Goal: Information Seeking & Learning: Learn about a topic

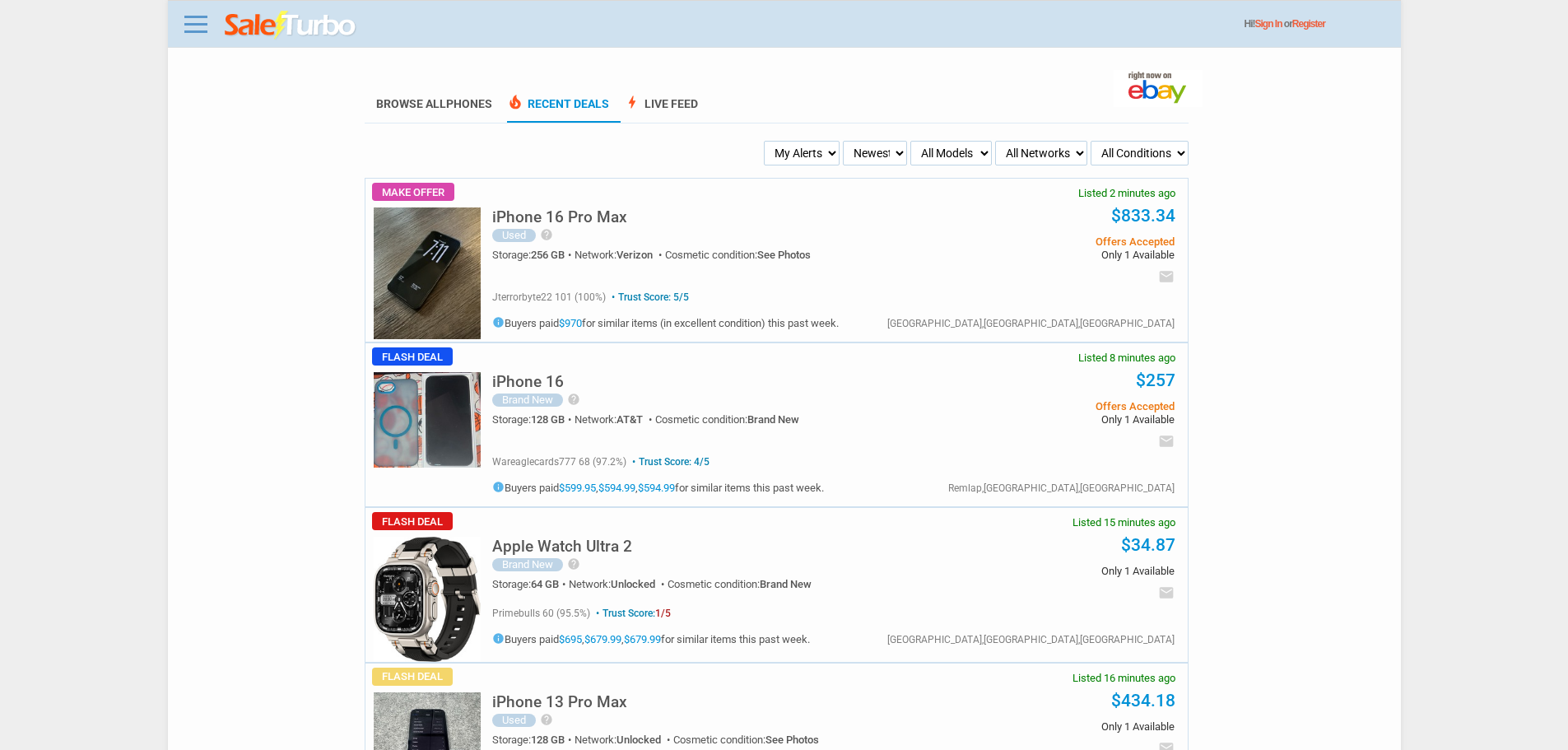
click at [791, 143] on select "My Alerts All Deals BIN Only w/ Offers Only" at bounding box center [801, 152] width 76 height 24
click at [713, 352] on div "iPhone 16 Brand New help I GOT THIS PHONE THROUGH ATT ON CONTRACT I HAD IT LITE…" at bounding box center [833, 395] width 683 height 103
click at [800, 146] on select "My Alerts All Deals BIN Only w/ Offers Only" at bounding box center [801, 152] width 76 height 24
select select "flash_bin"
click at [766, 141] on select "My Alerts All Deals BIN Only w/ Offers Only" at bounding box center [801, 152] width 76 height 24
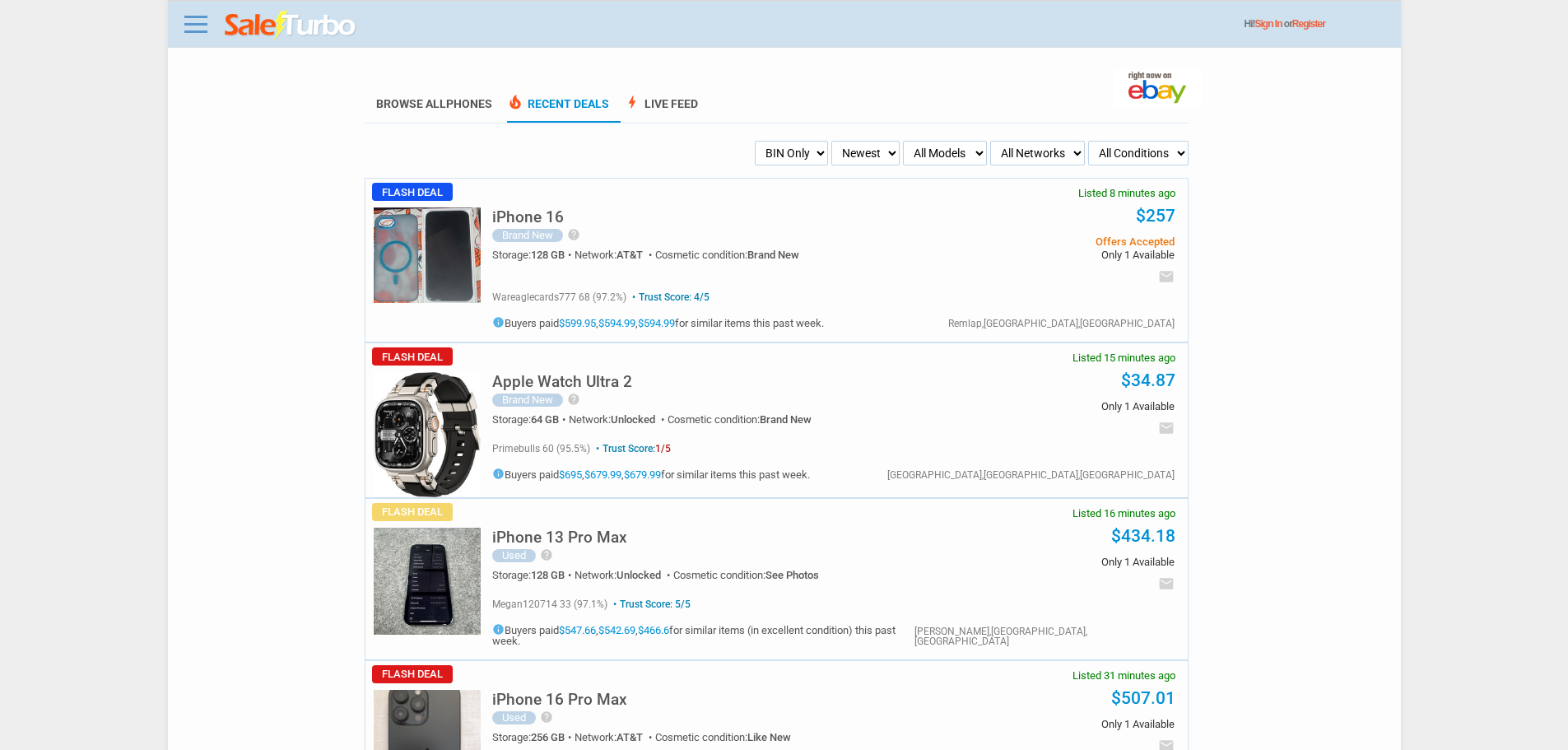
click at [517, 194] on div "iPhone 16 Brand New help I GOT THIS PHONE THROUGH ATT ON CONTRACT I HAD IT LITE…" at bounding box center [833, 230] width 683 height 103
click at [517, 213] on h5 "iPhone 16" at bounding box center [528, 216] width 72 height 16
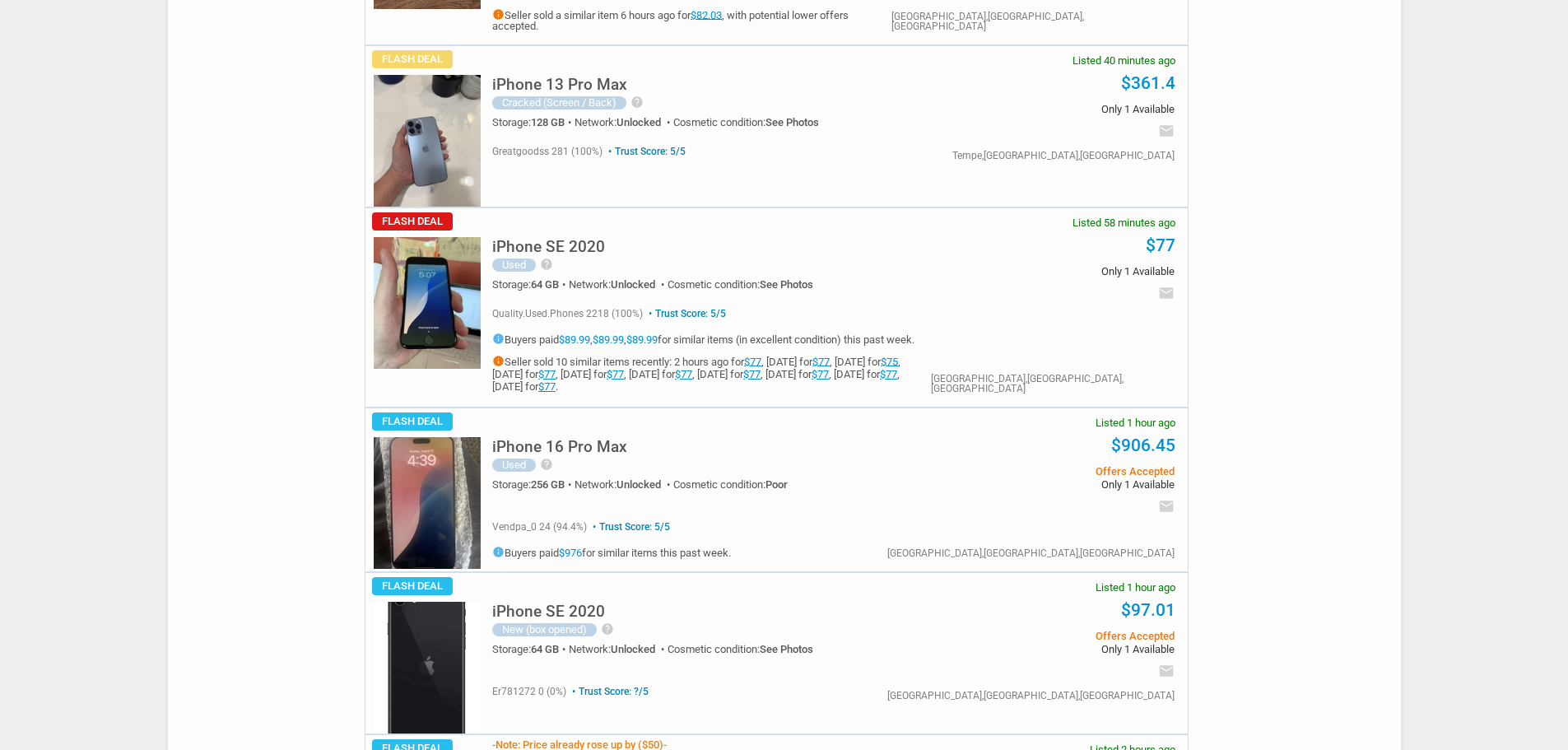
scroll to position [1152, 0]
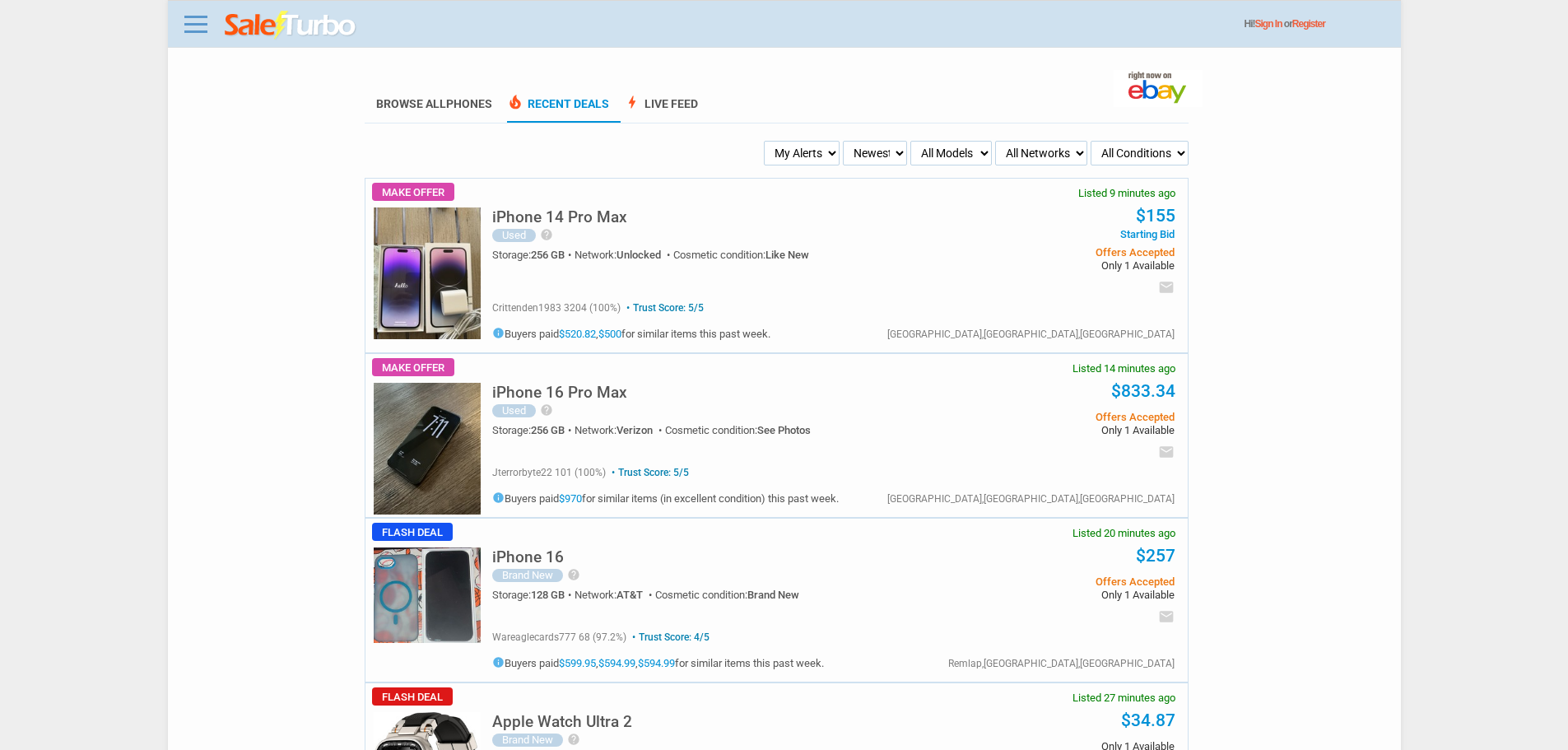
click at [849, 152] on select "Newest Oldest Sold Fastest Savvy Buyers Price (Low - High) Price (High - Low)" at bounding box center [874, 152] width 64 height 24
drag, startPoint x: 781, startPoint y: 135, endPoint x: 788, endPoint y: 161, distance: 26.9
click at [800, 157] on select "My Alerts All Deals BIN Only w/ Offers Only" at bounding box center [801, 152] width 76 height 24
select select "flash_bin"
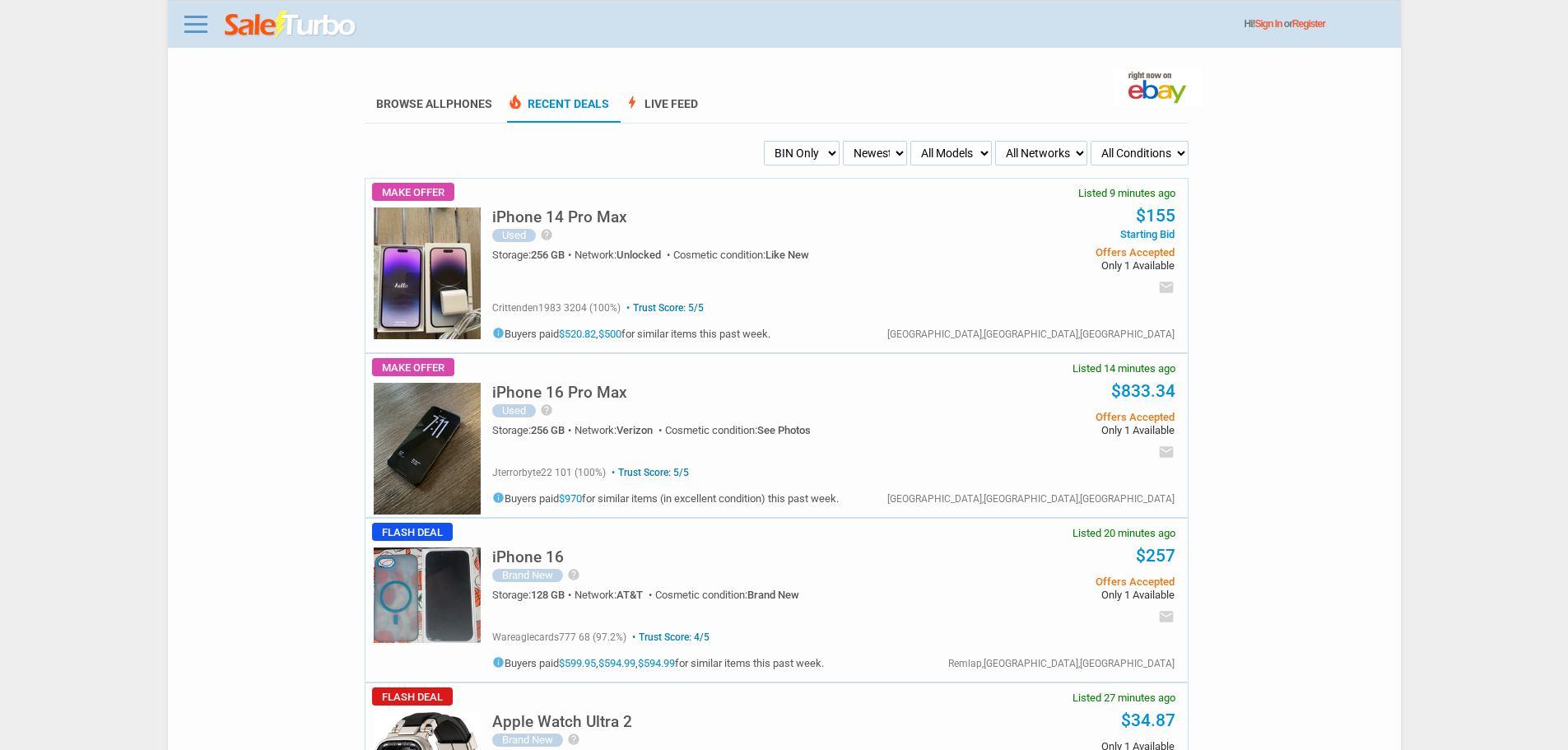
click at [766, 141] on select "My Alerts All Deals BIN Only w/ Offers Only" at bounding box center [801, 152] width 76 height 24
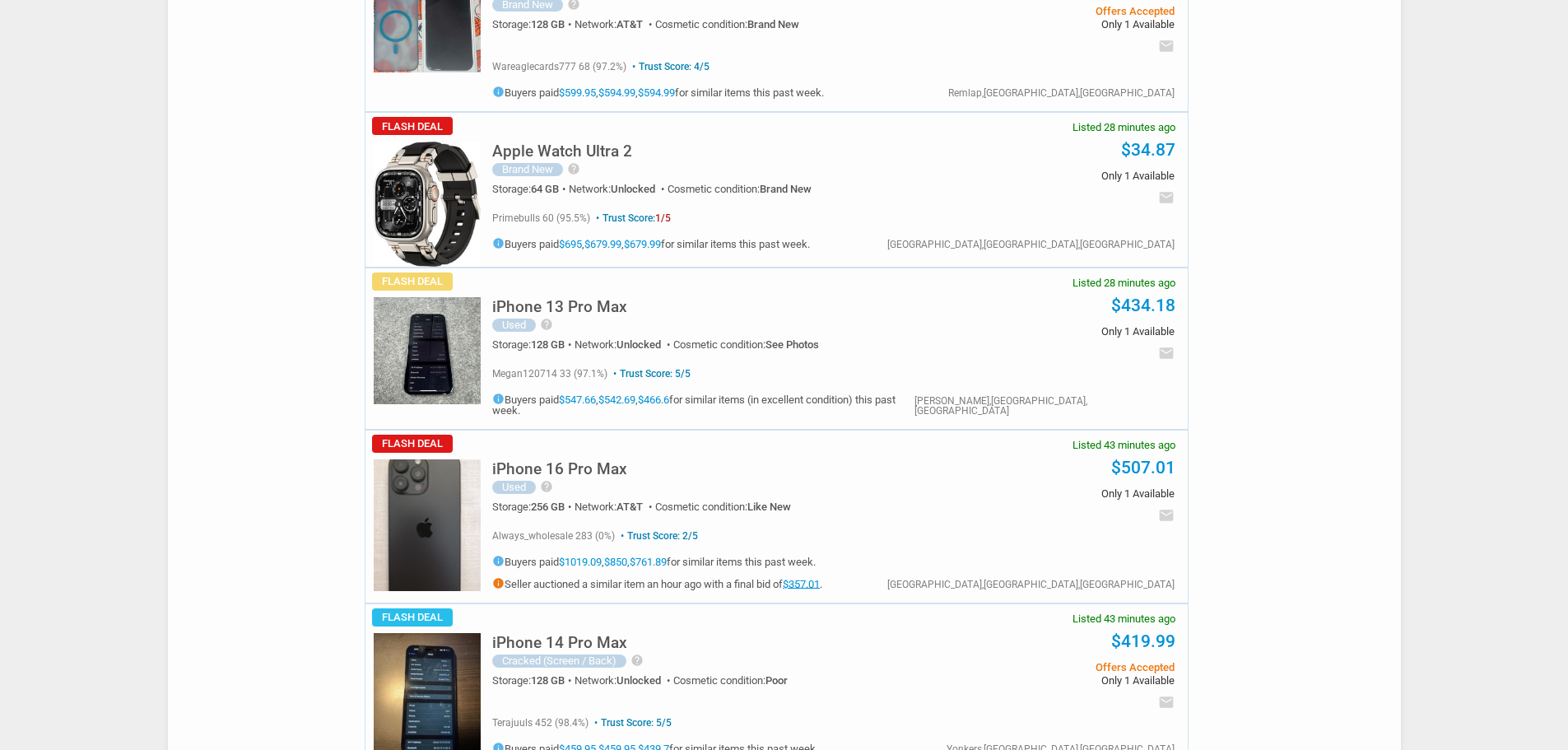
scroll to position [247, 0]
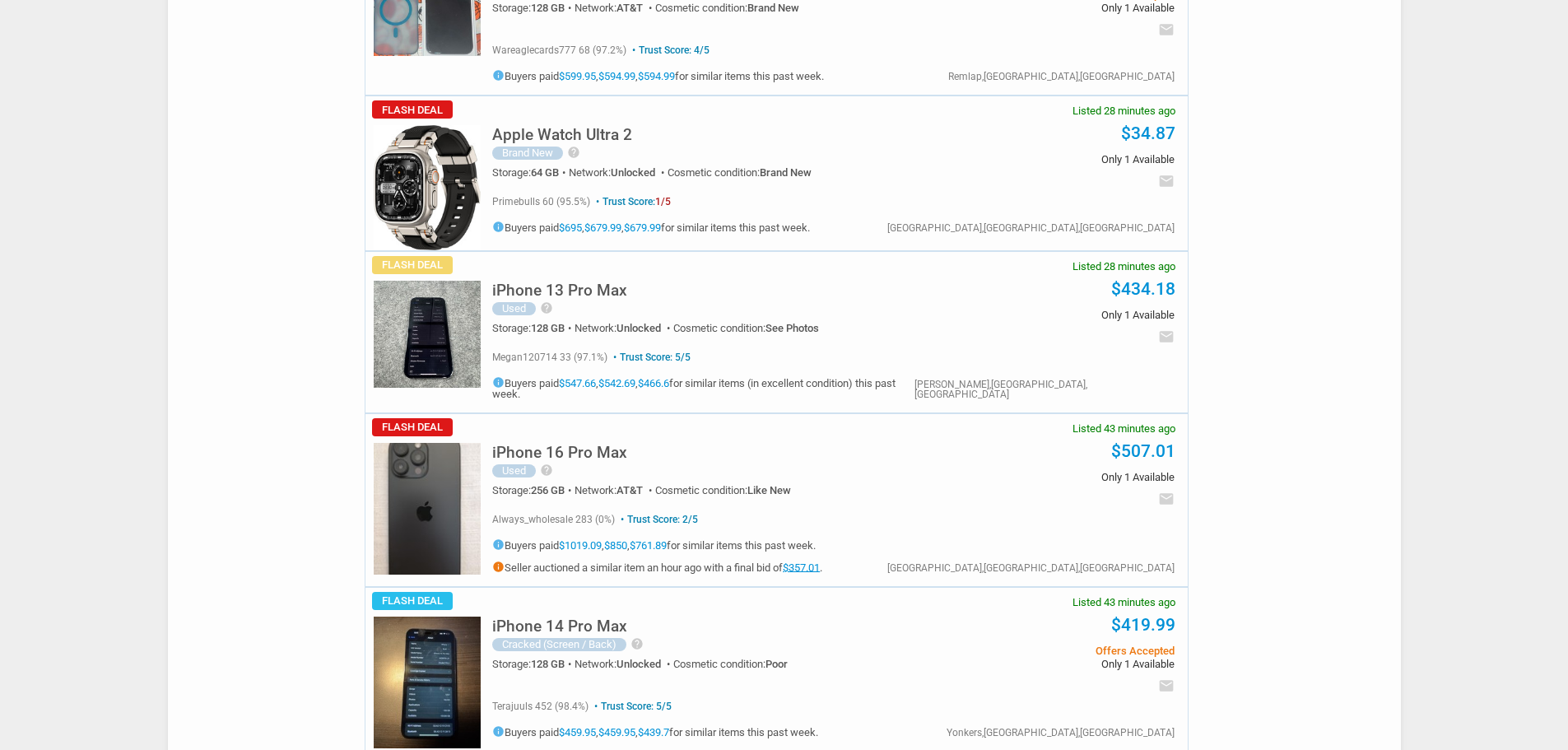
click at [444, 476] on img at bounding box center [427, 508] width 107 height 131
click at [820, 563] on link "$357.01" at bounding box center [801, 566] width 37 height 13
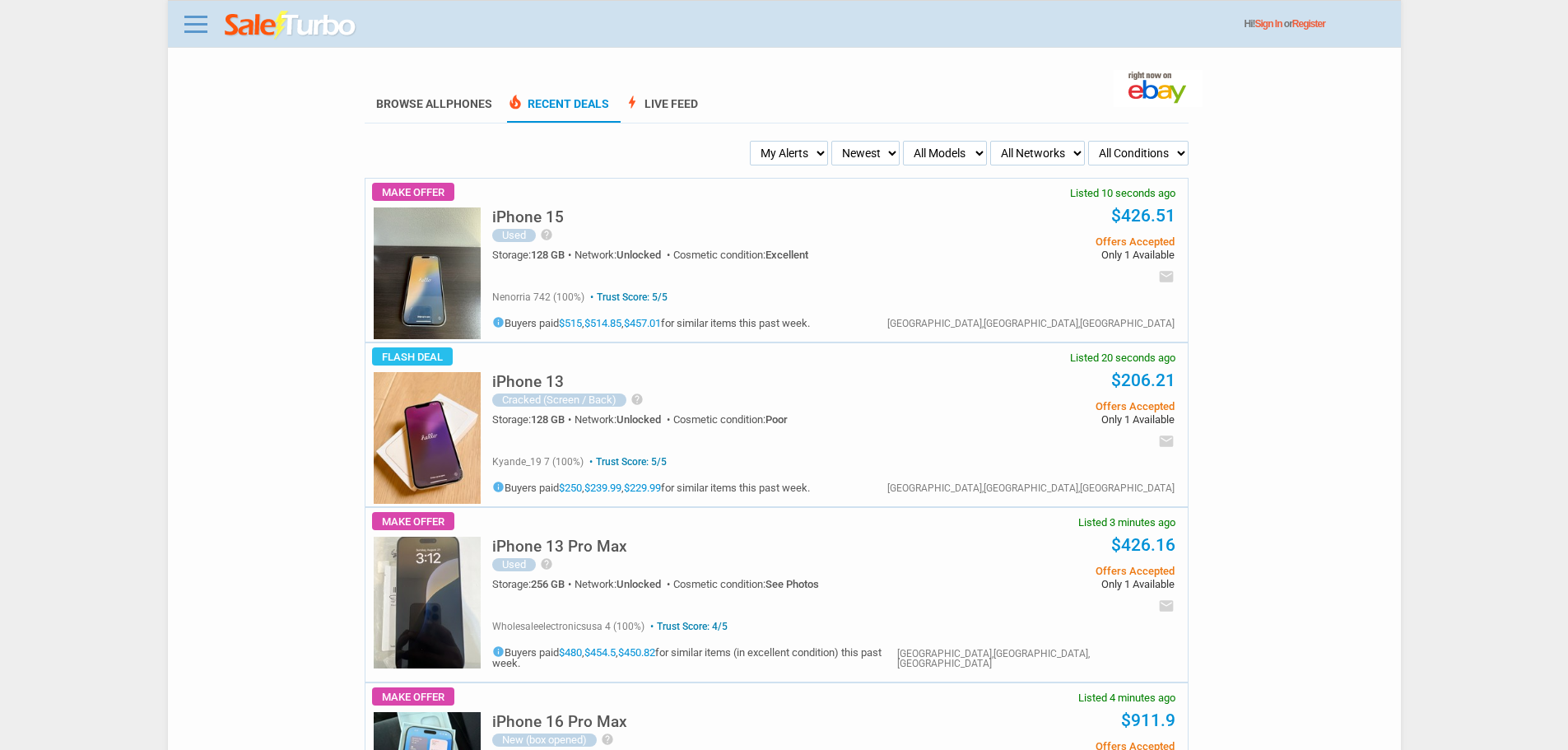
click at [795, 166] on select "My Alerts All Deals BIN Only w/ Offers Only" at bounding box center [789, 152] width 78 height 24
select select "flash_bin"
click at [755, 141] on select "My Alerts All Deals BIN Only w/ Offers Only" at bounding box center [789, 152] width 78 height 24
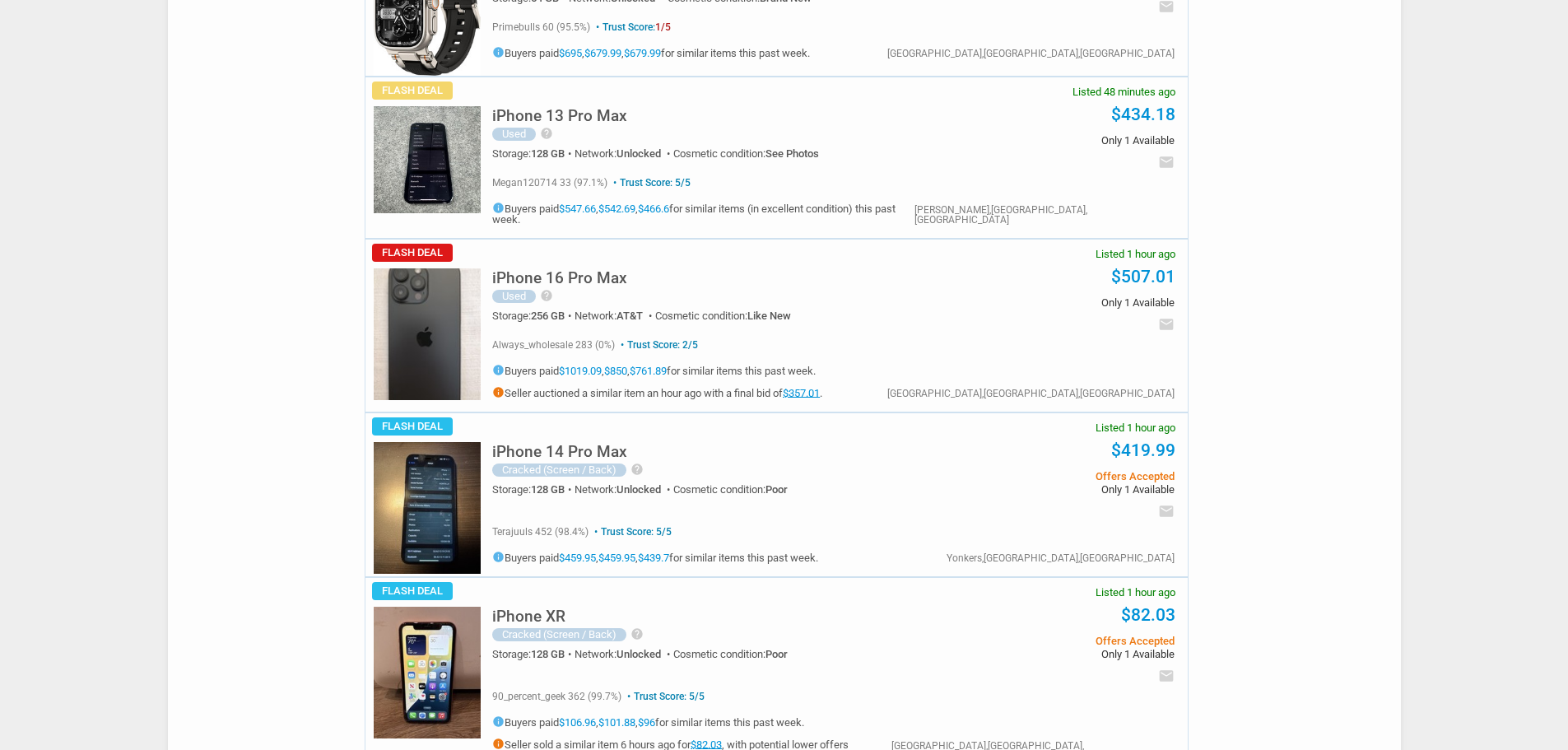
scroll to position [576, 0]
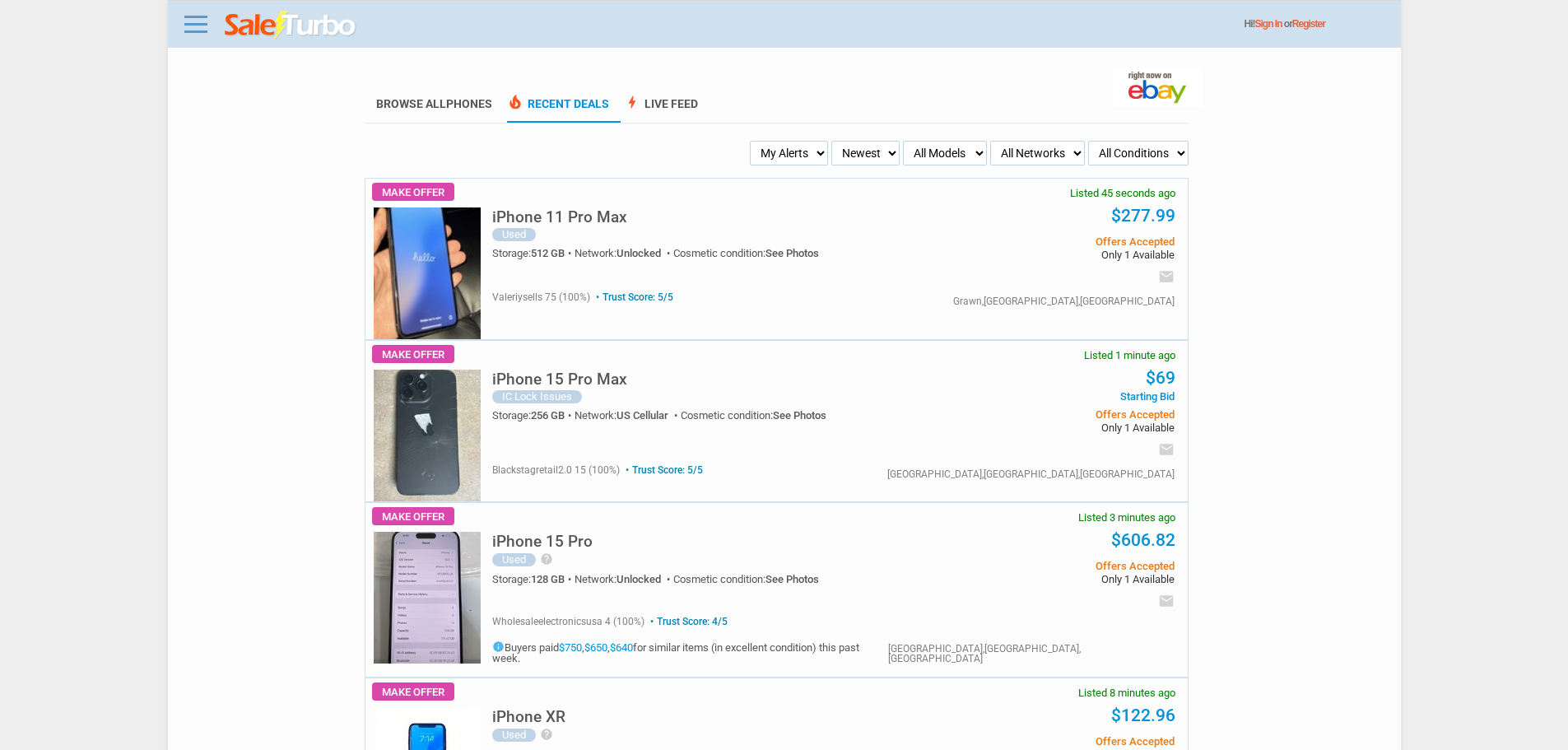
click at [791, 152] on select "My Alerts All Deals BIN Only w/ Offers Only" at bounding box center [789, 152] width 78 height 24
click at [536, 407] on div "iPhone 15 Pro Max IC Lock Issues Storage: 256 GB Network: US Cellular Cosmetic …" at bounding box center [709, 406] width 433 height 96
click at [537, 399] on div "IC Lock Issues" at bounding box center [537, 396] width 90 height 13
click at [440, 412] on img at bounding box center [427, 435] width 107 height 131
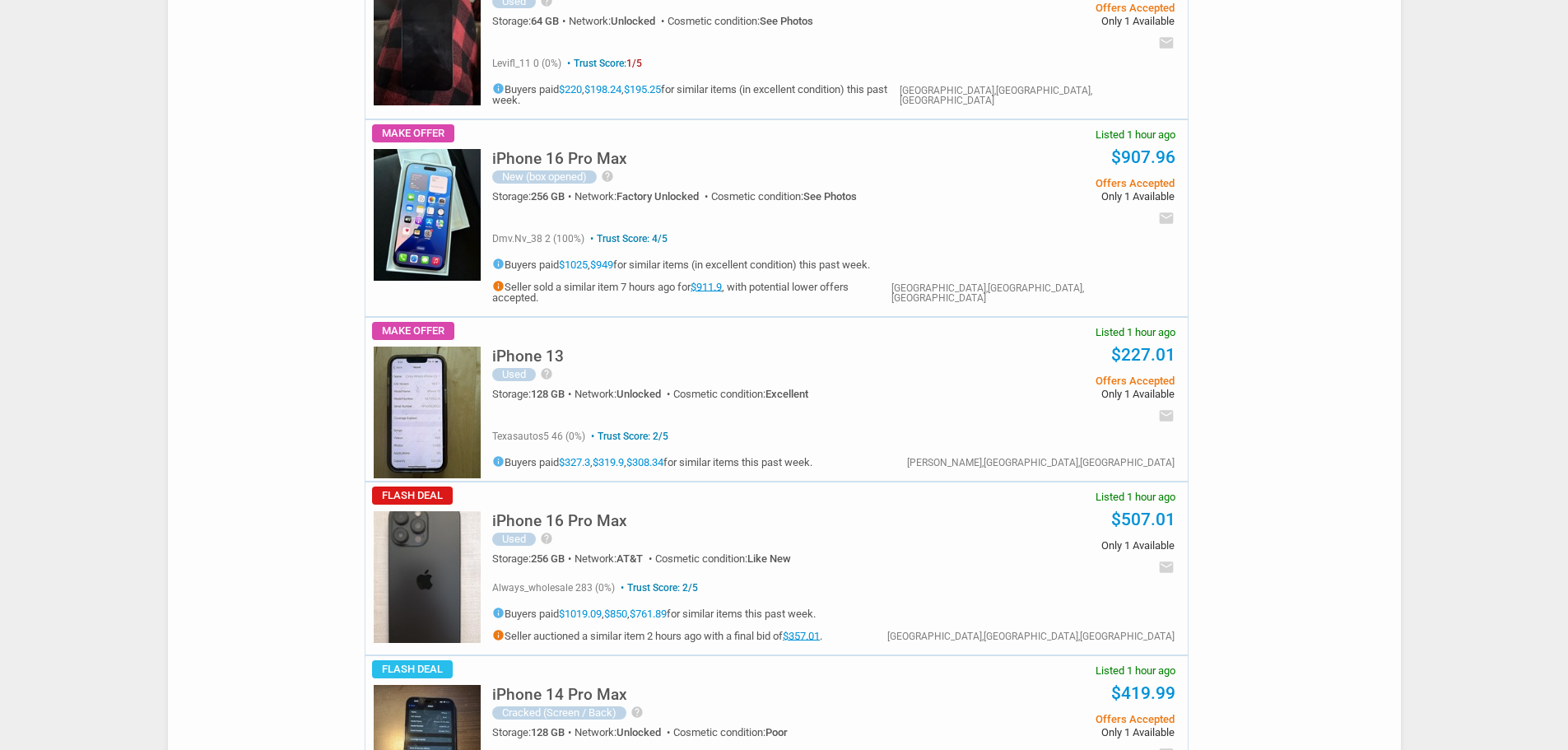
scroll to position [3621, 0]
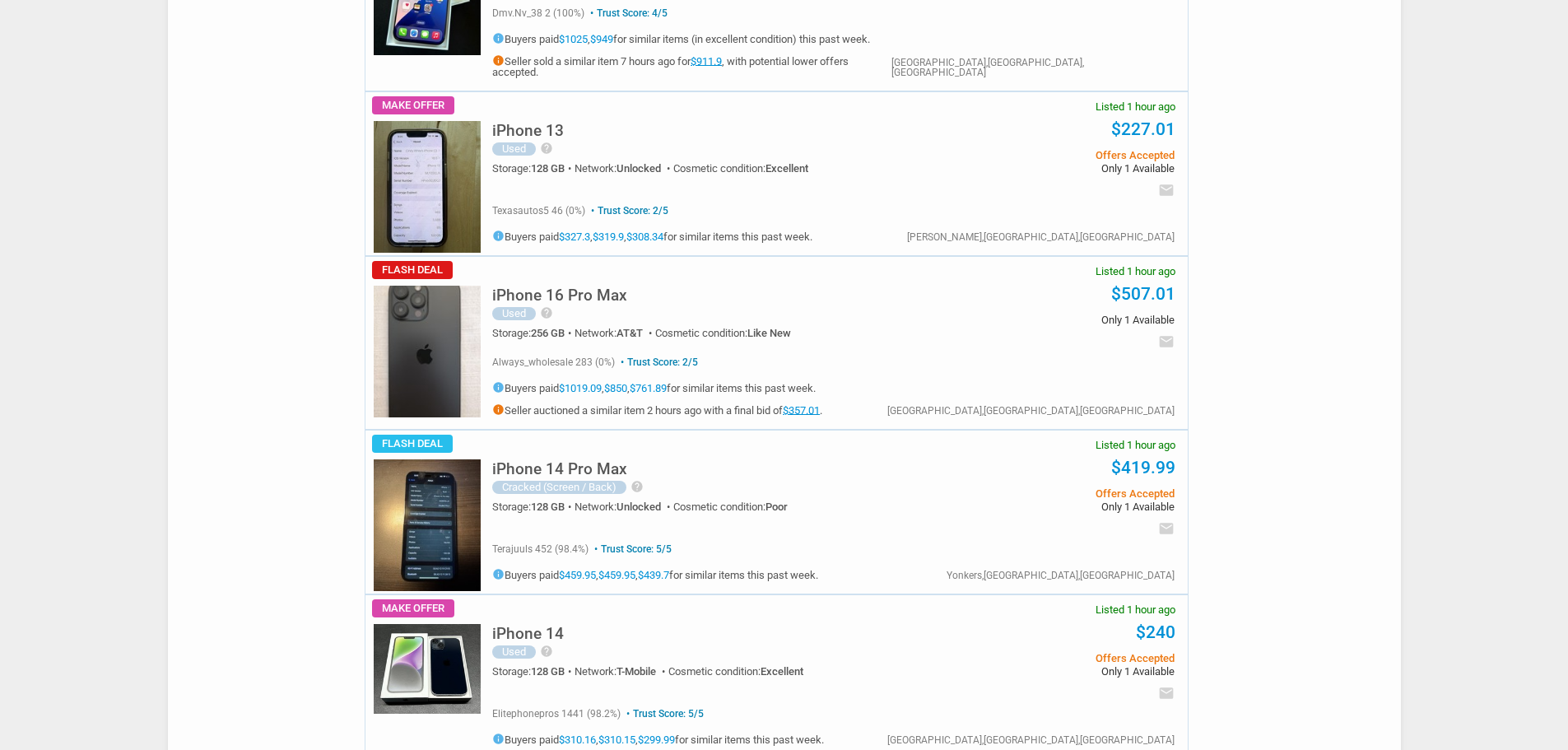
click at [555, 287] on h5 "iPhone 16 Pro Max" at bounding box center [560, 295] width 135 height 16
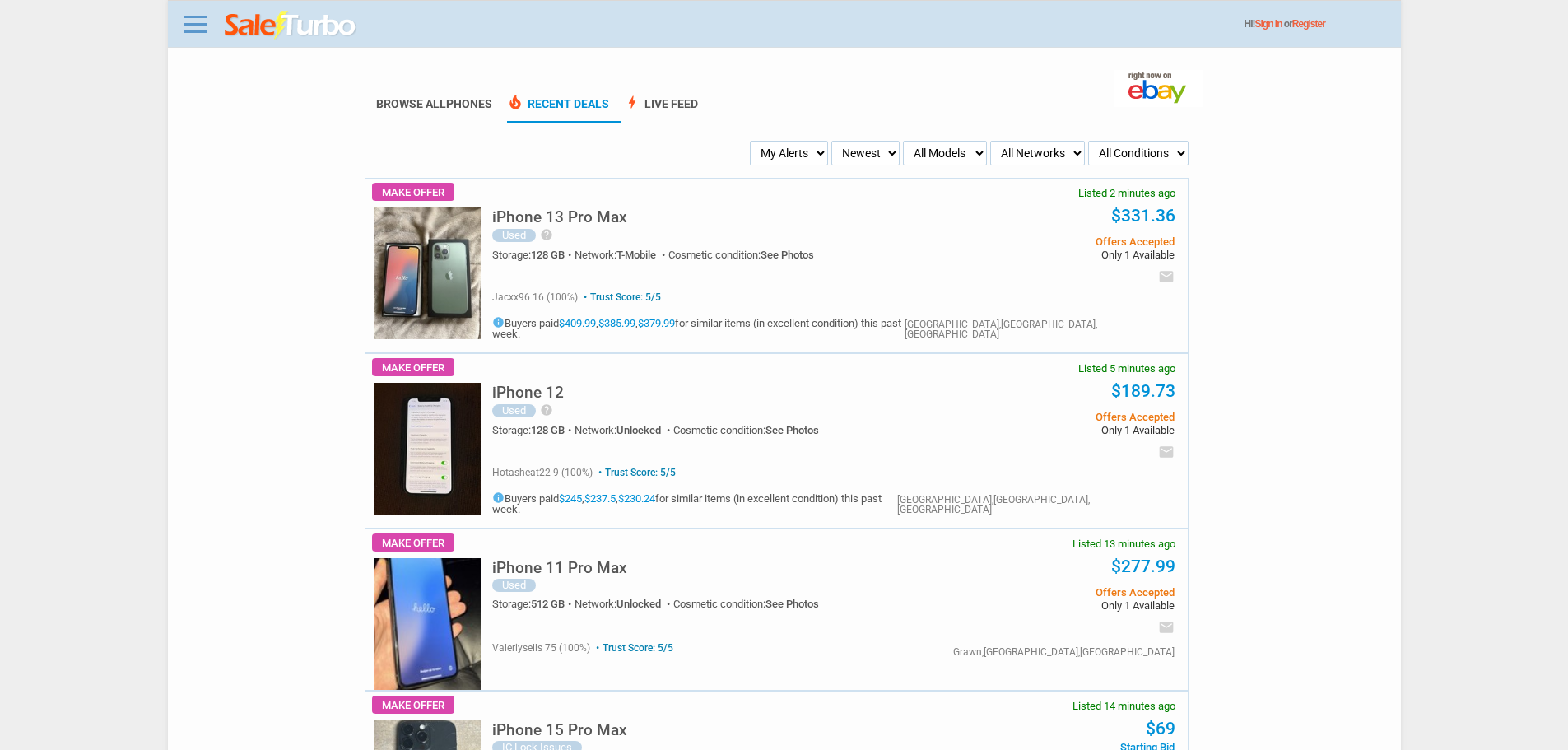
click at [769, 147] on select "My Alerts All Deals BIN Only w/ Offers Only" at bounding box center [789, 152] width 78 height 24
select select "flash_bin"
click at [755, 141] on select "My Alerts All Deals BIN Only w/ Offers Only" at bounding box center [789, 152] width 78 height 24
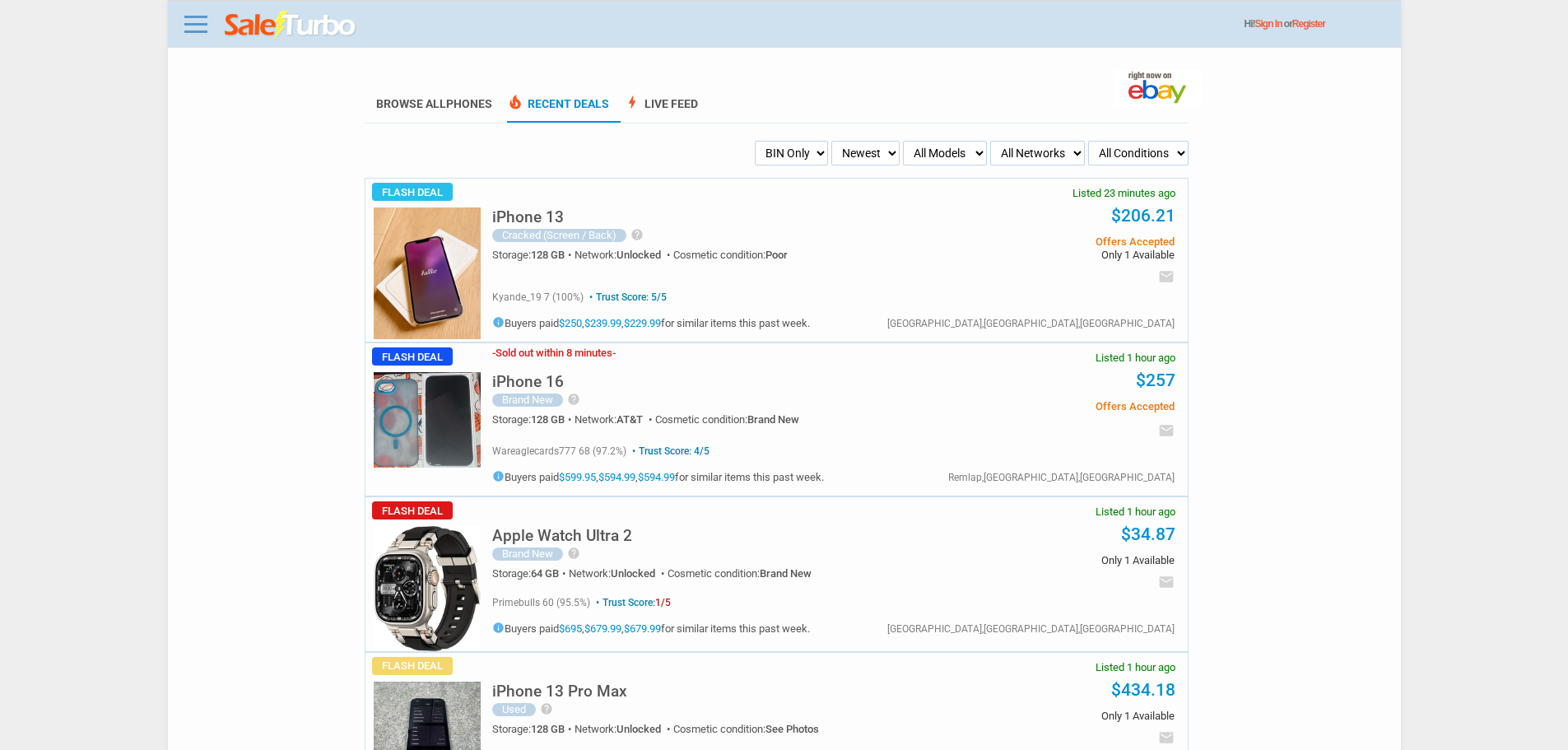
scroll to position [82, 0]
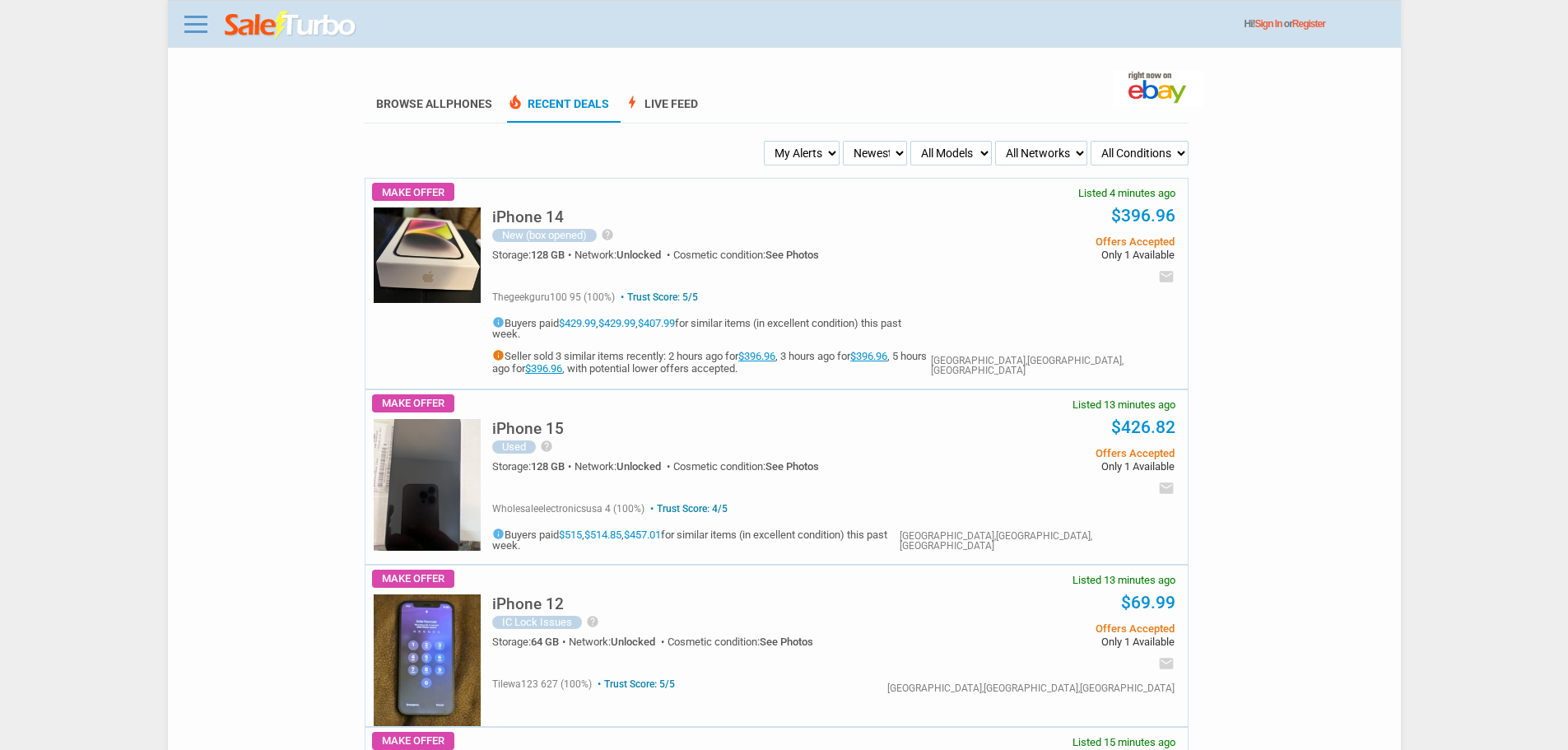
click at [800, 141] on select "My Alerts All Deals BIN Only w/ Offers Only" at bounding box center [801, 152] width 76 height 24
select select "flash_bin"
click at [766, 141] on select "My Alerts All Deals BIN Only w/ Offers Only" at bounding box center [801, 152] width 76 height 24
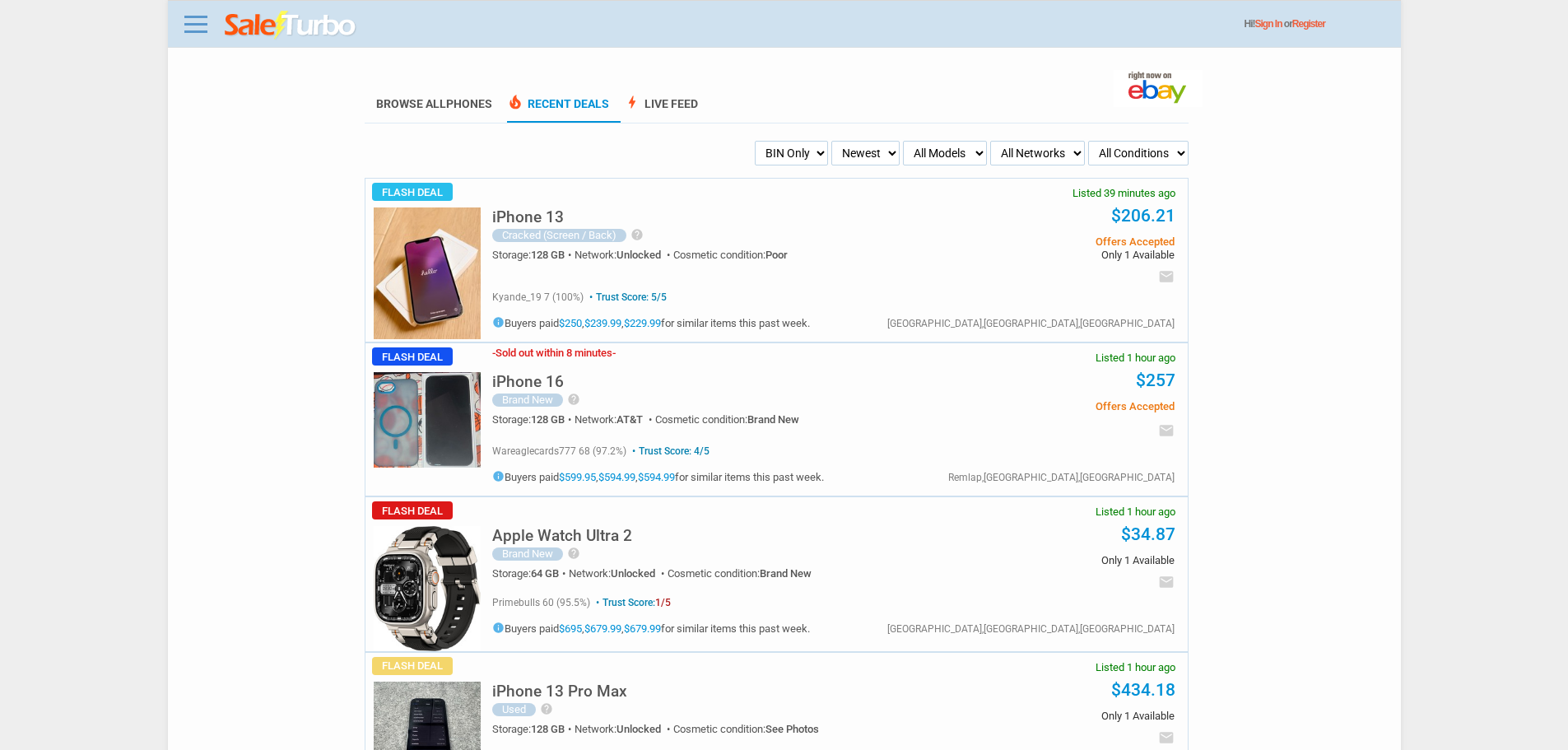
click at [803, 146] on select "My Alerts All Deals BIN Only w/ Offers Only" at bounding box center [791, 152] width 73 height 24
select select "sent"
click at [755, 141] on select "My Alerts All Deals BIN Only w/ Offers Only" at bounding box center [791, 152] width 73 height 24
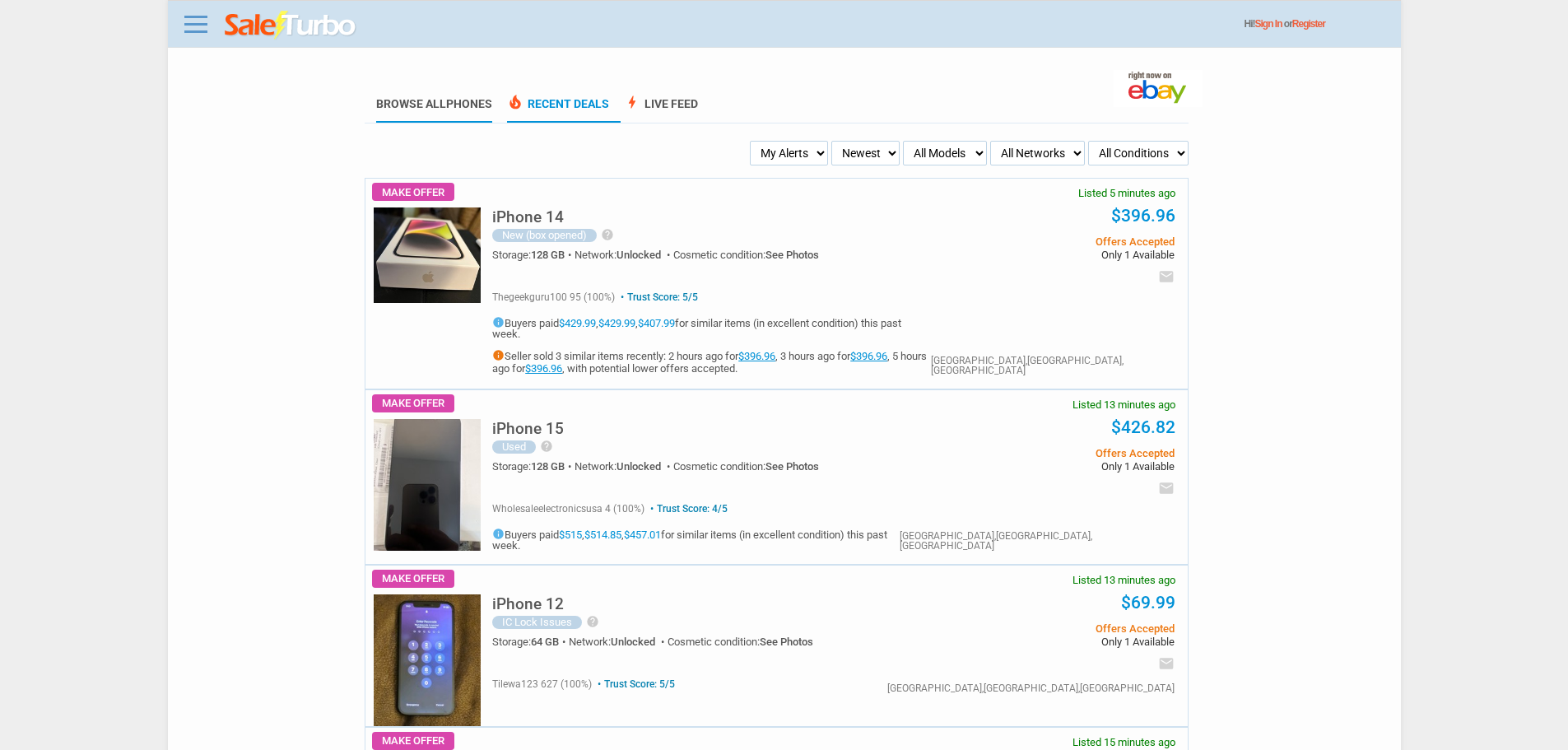
click at [406, 101] on link "Browse All Phones" at bounding box center [434, 109] width 116 height 25
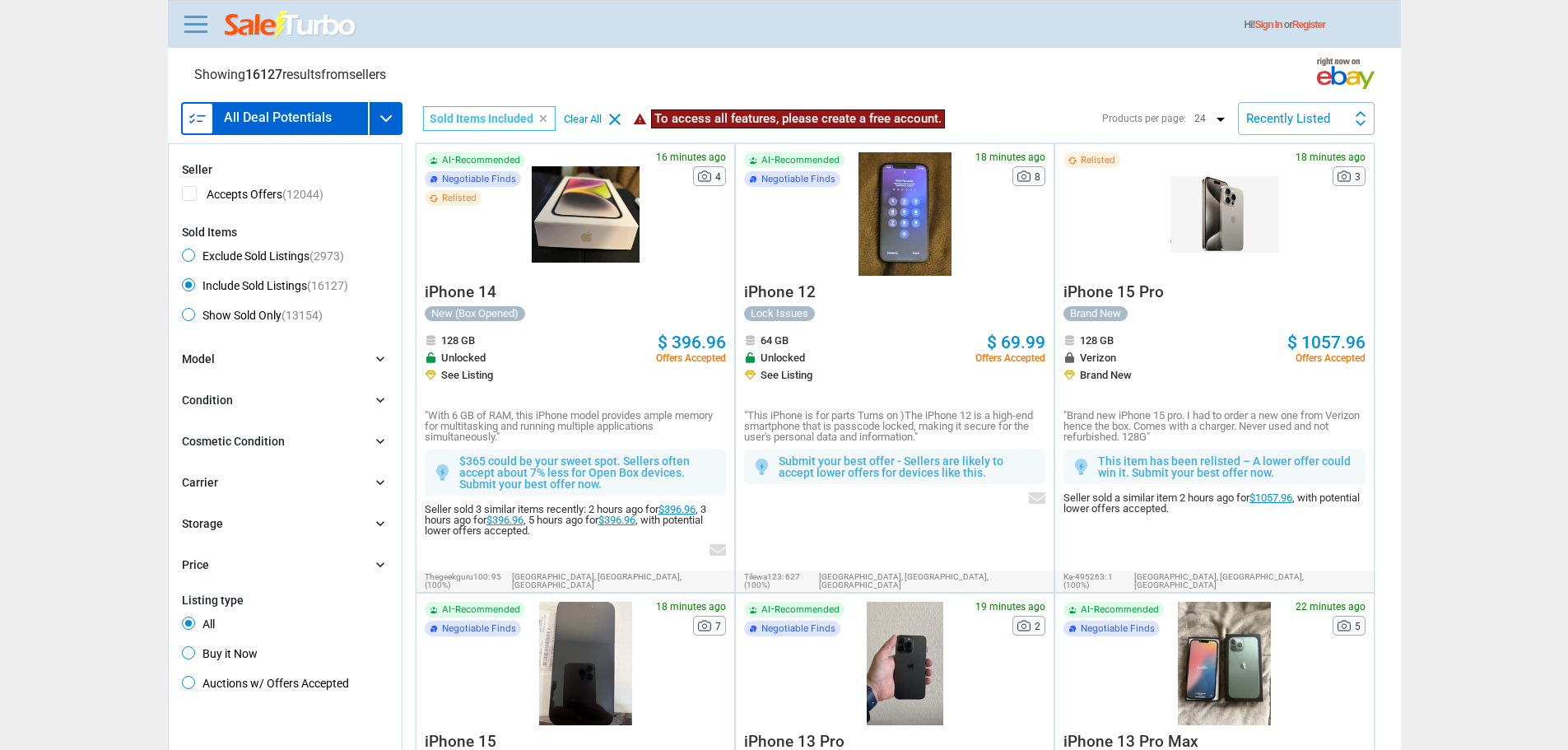
click at [327, 331] on form "clear Seller Accepts Offers (12044) Sold Items Exclude Sold Listings (2973) Inc…" at bounding box center [284, 429] width 206 height 533
click at [300, 374] on div "Model chevron_right search Select All | Clear All iPhone 15 Pro Max (591) iPhon…" at bounding box center [284, 463] width 206 height 224
click at [366, 348] on form "clear Seller Accepts Offers (12044) Sold Items Exclude Sold Listings (2973) Inc…" at bounding box center [284, 429] width 206 height 533
click at [369, 364] on div "Model chevron_right" at bounding box center [284, 360] width 206 height 19
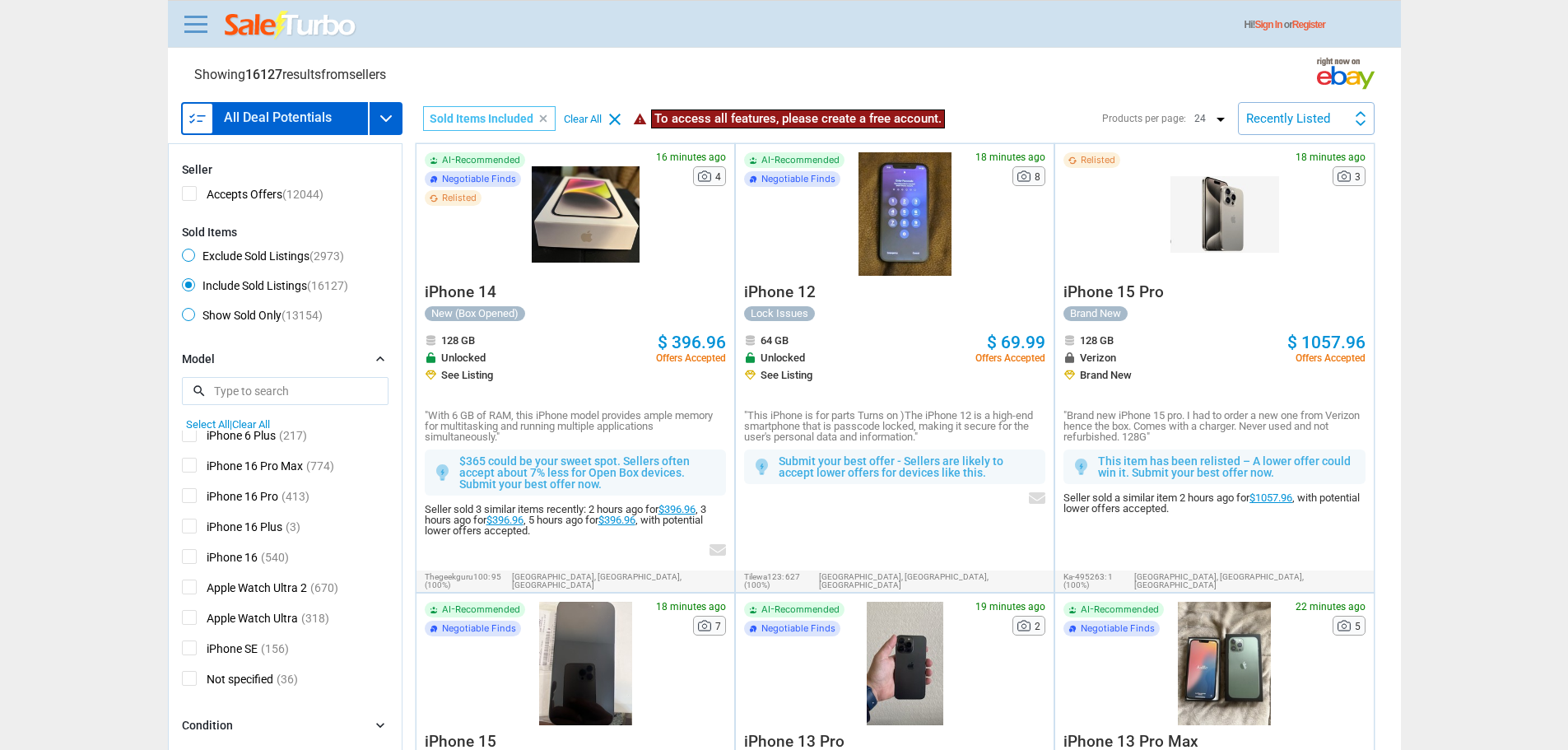
scroll to position [905, 0]
click at [267, 538] on div "iPhone 15 Pro Max (591) iPhone 15 Pro (395) iPhone 15 (484) iPhone 15 Plus (240…" at bounding box center [284, 561] width 206 height 263
click at [266, 544] on span "iPhone 16 Pro Max" at bounding box center [242, 550] width 121 height 20
click at [193, 544] on input "iPhone 16 Pro Max" at bounding box center [187, 545] width 11 height 11
checkbox input "true"
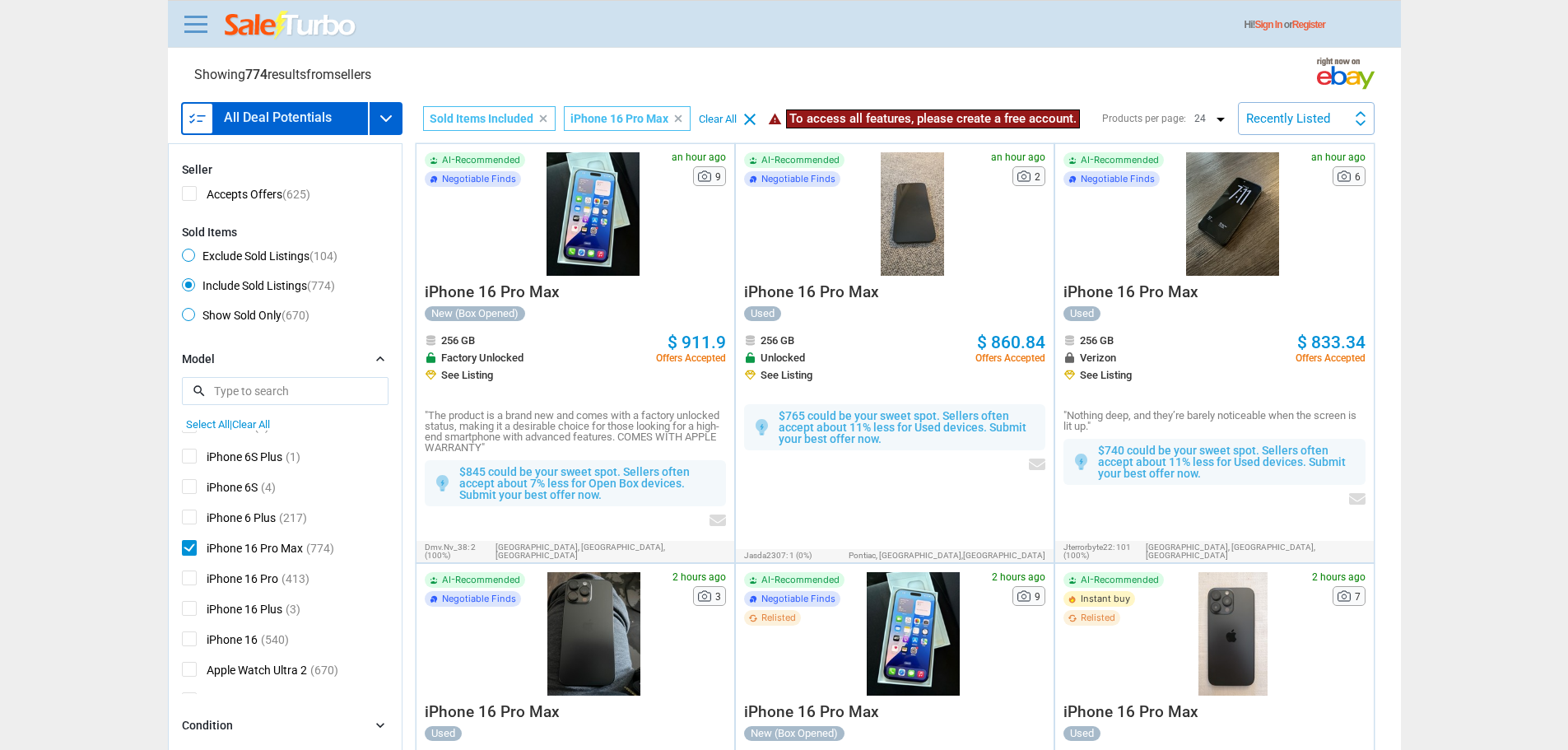
click at [1264, 120] on div "Recently Listed" at bounding box center [1288, 119] width 84 height 13
click at [1274, 196] on li "Price (L)" at bounding box center [1305, 191] width 133 height 35
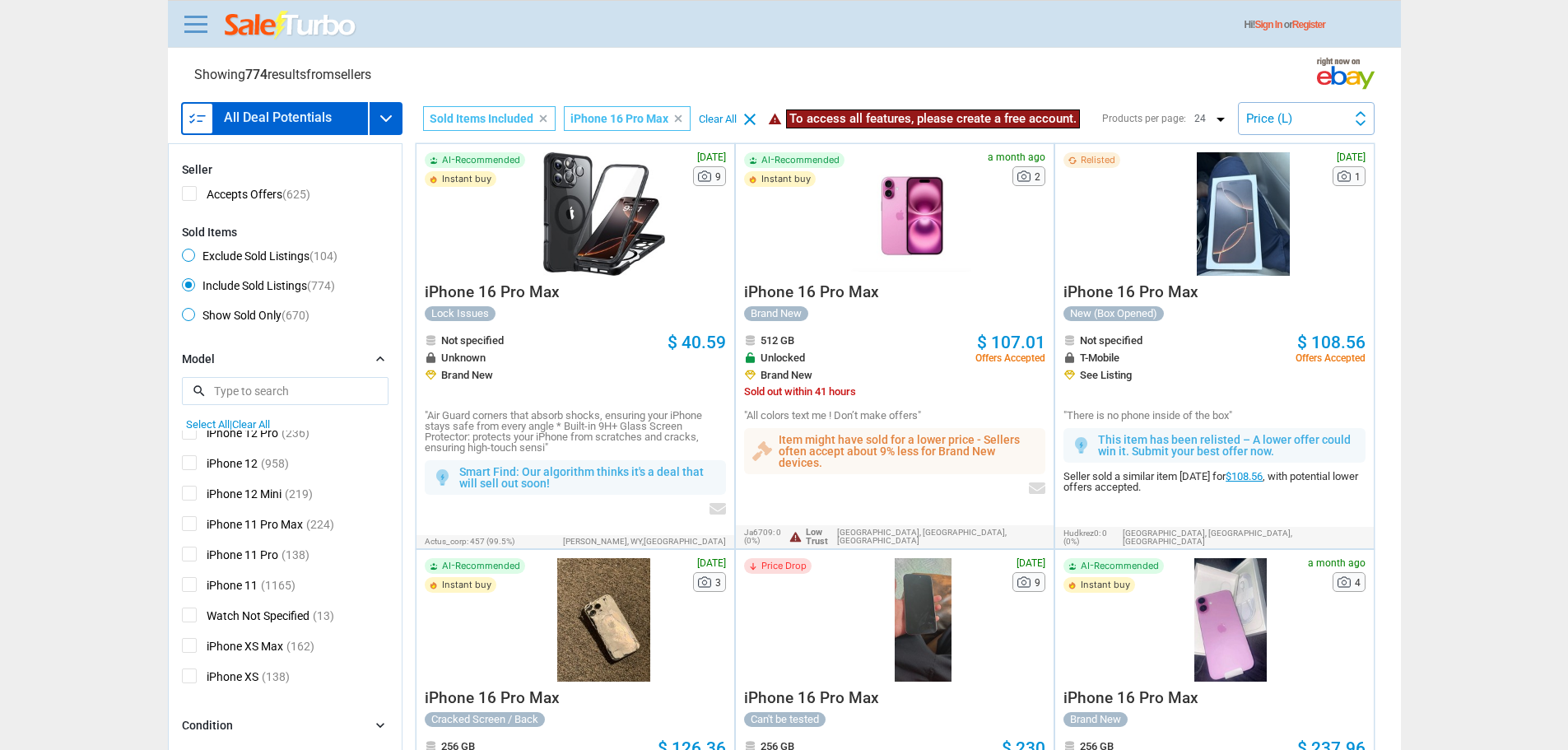
click at [263, 261] on span "Exclude Sold Listings (104)" at bounding box center [259, 258] width 156 height 19
click at [193, 259] on input "Exclude Sold Listings (104)" at bounding box center [187, 253] width 11 height 11
radio input "true"
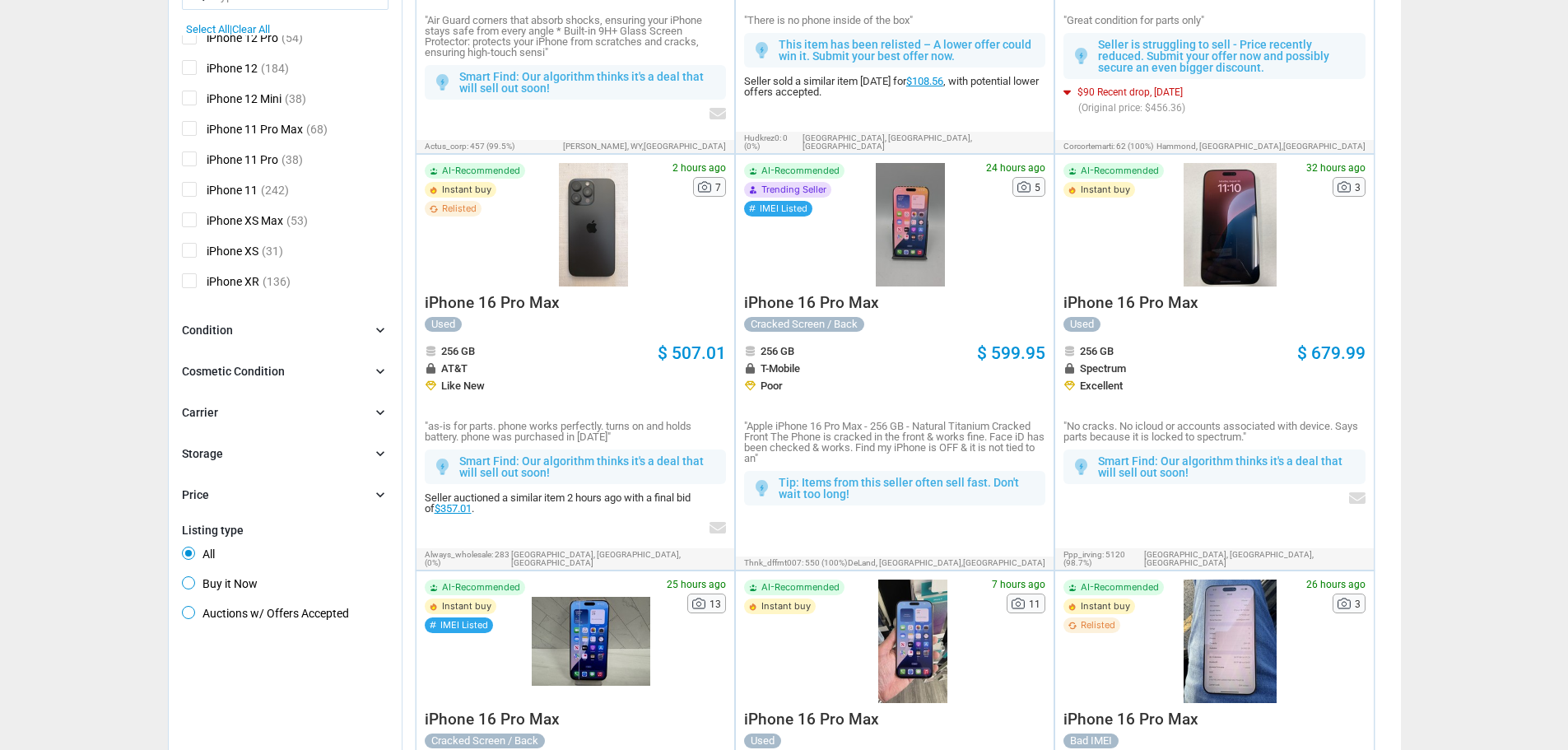
scroll to position [82, 0]
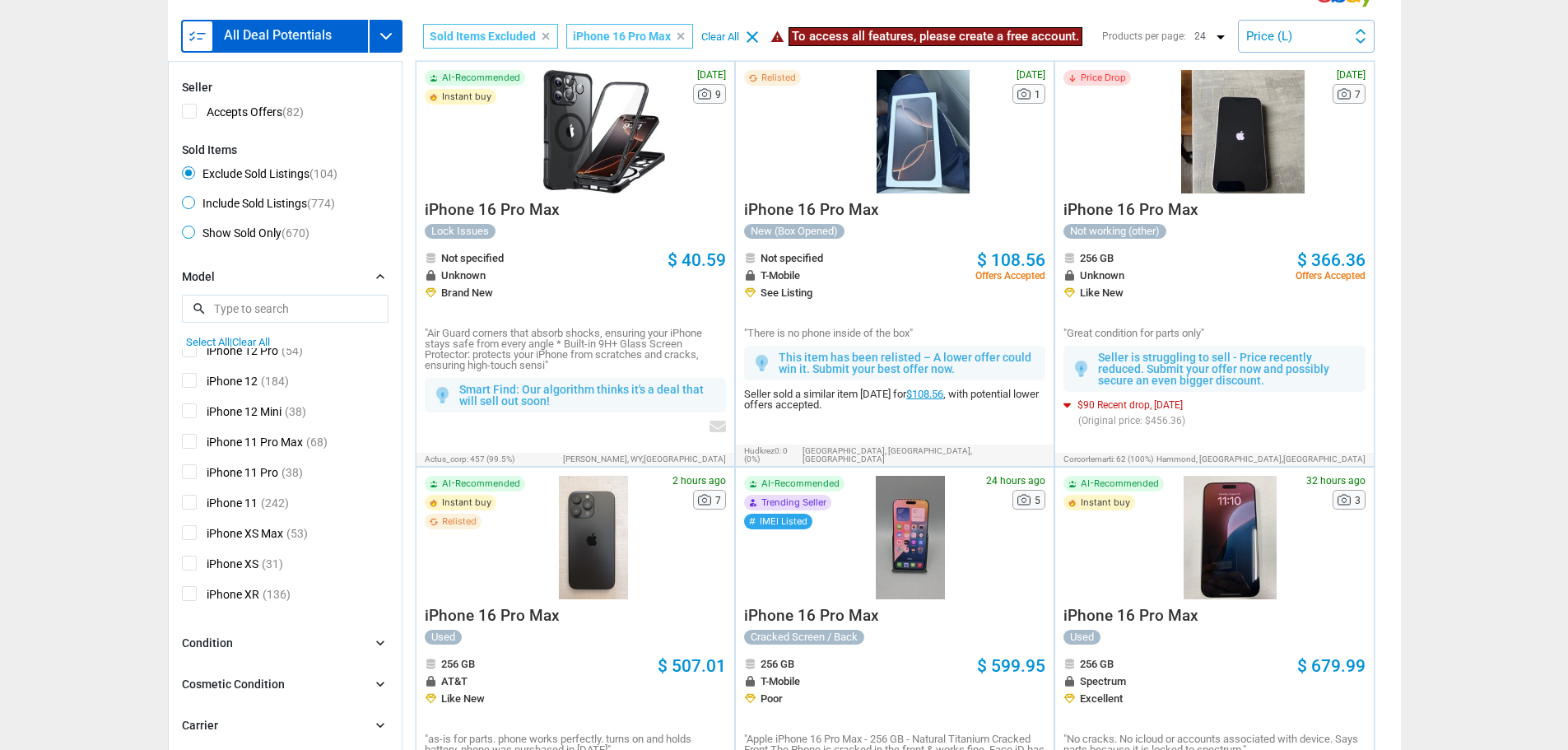
click at [1163, 180] on div "Price Drop" at bounding box center [1116, 131] width 107 height 124
click at [1155, 157] on div "Price Drop" at bounding box center [1116, 131] width 107 height 124
click at [1202, 159] on div at bounding box center [1242, 131] width 145 height 124
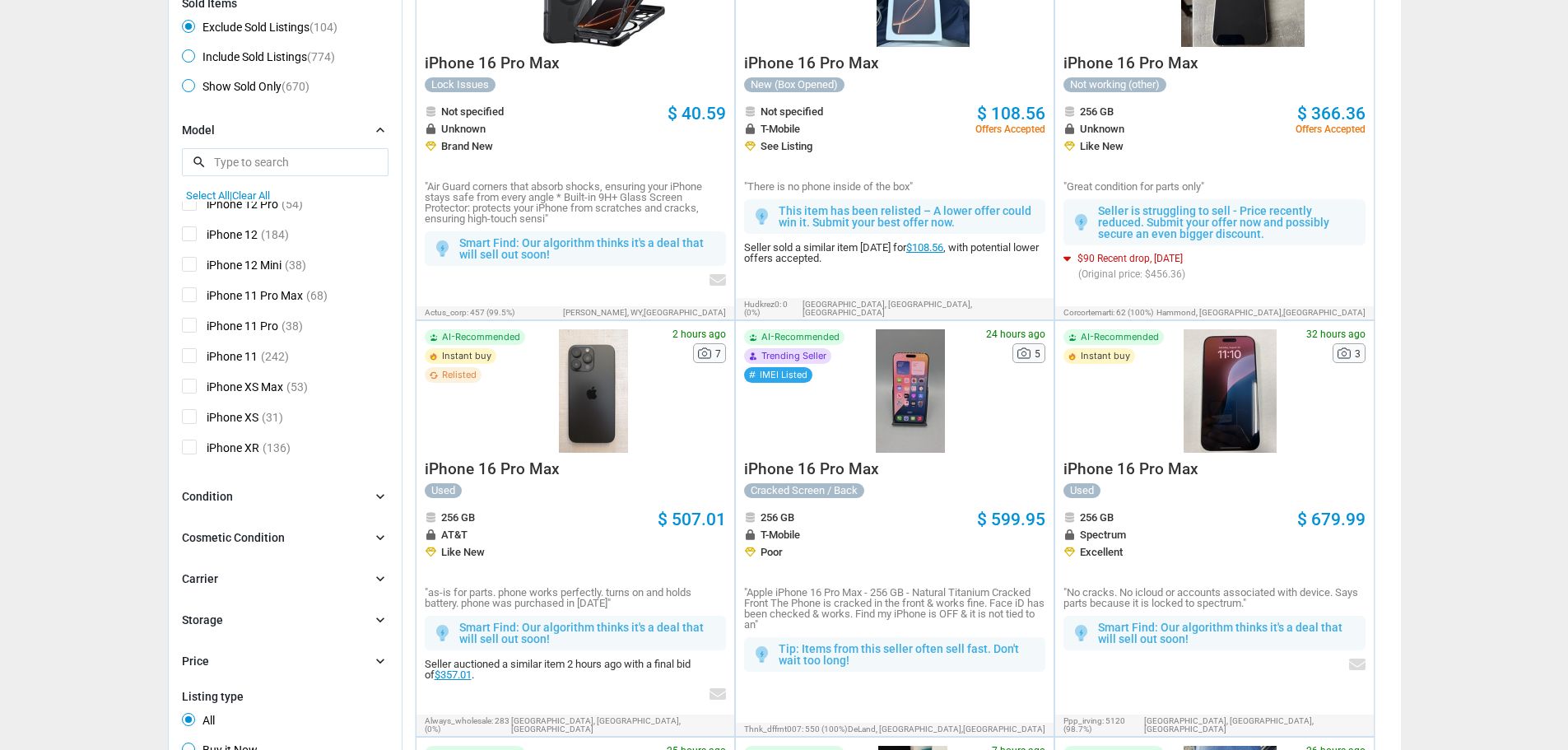
scroll to position [247, 0]
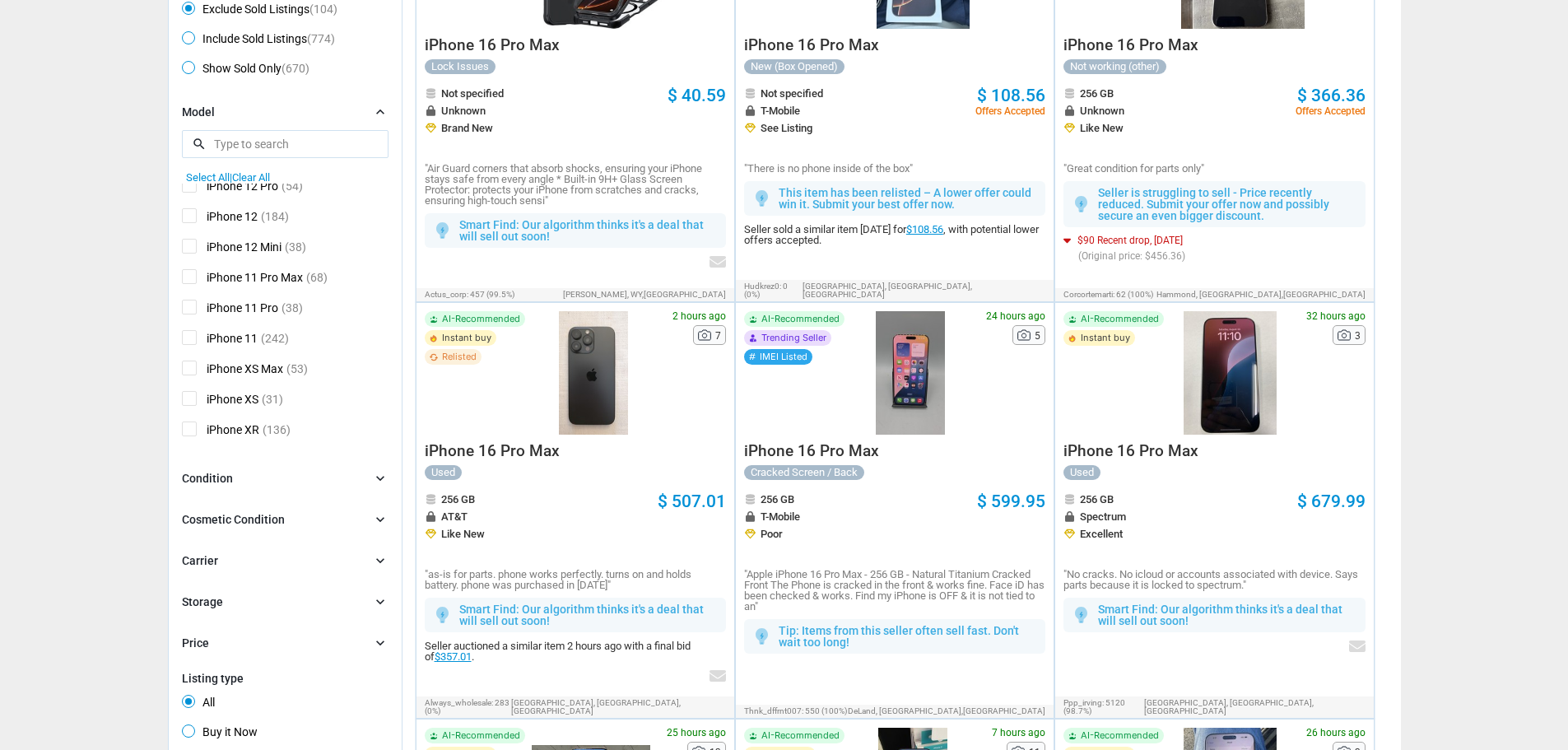
click at [1260, 350] on div at bounding box center [1229, 373] width 119 height 124
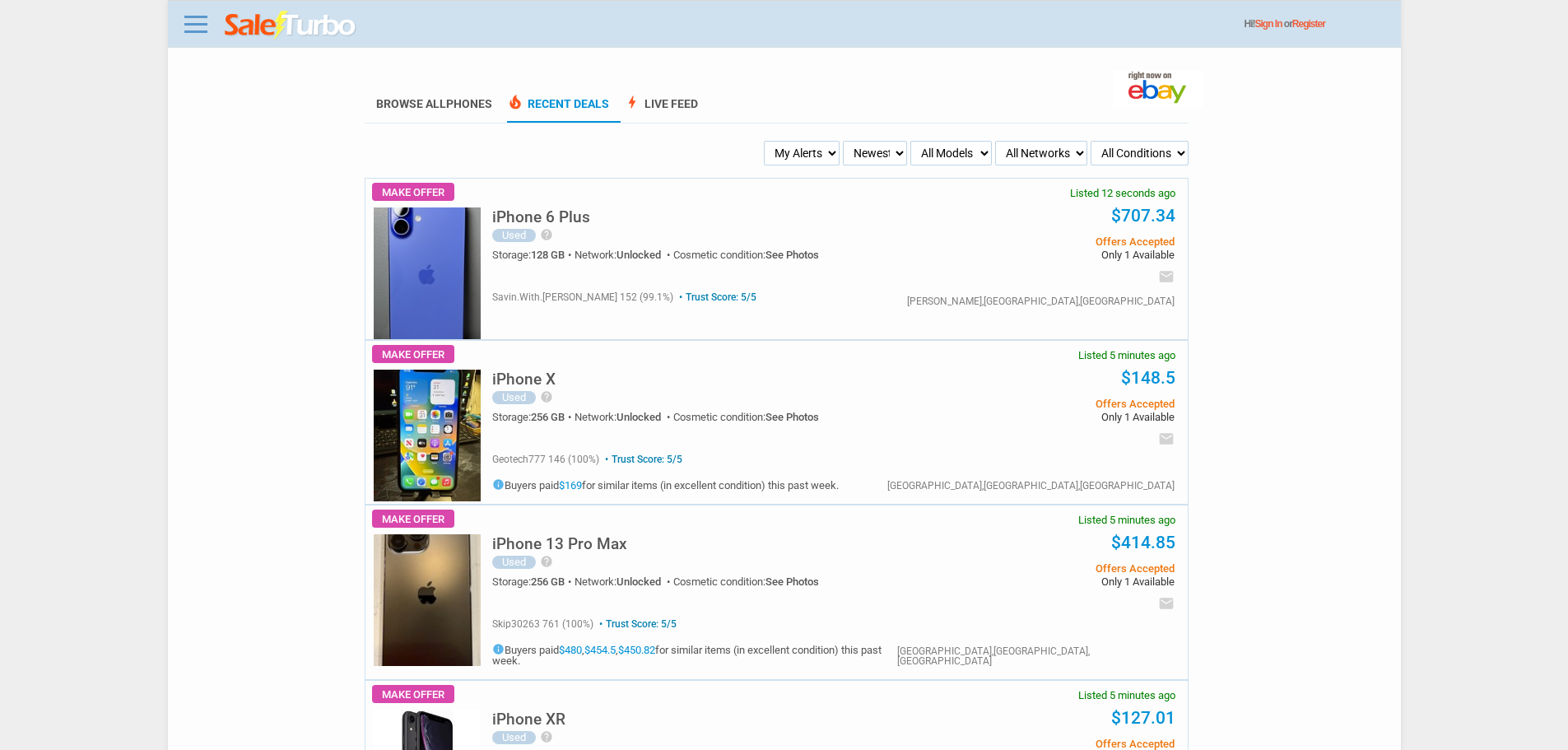
click at [779, 146] on select "My Alerts All Deals BIN Only w/ Offers Only" at bounding box center [801, 152] width 76 height 24
select select "flash_bin"
click at [766, 141] on select "My Alerts All Deals BIN Only w/ Offers Only" at bounding box center [801, 152] width 76 height 24
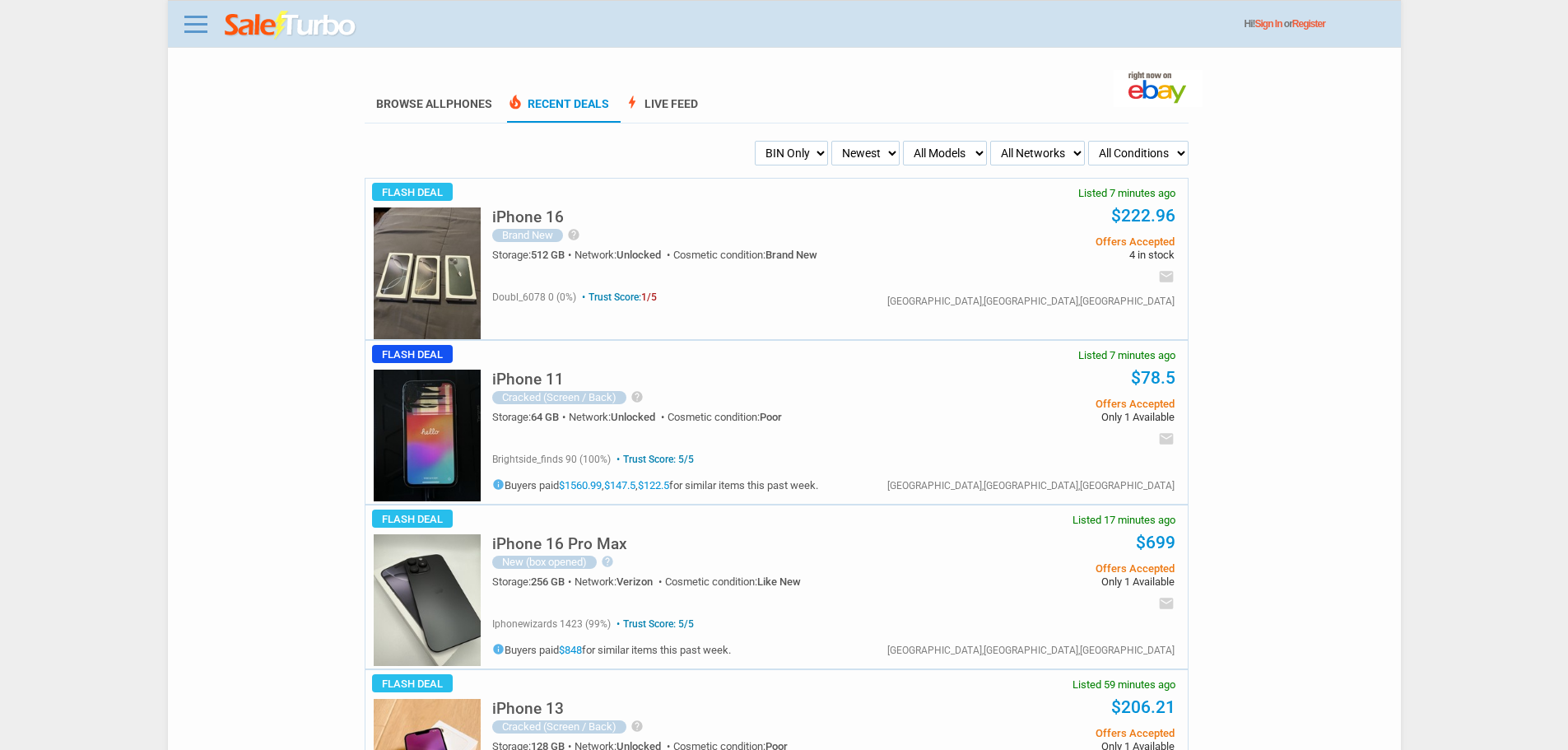
click at [550, 218] on h5 "iPhone 16" at bounding box center [528, 216] width 72 height 16
click at [598, 544] on h5 "iPhone 16 Pro Max" at bounding box center [560, 543] width 135 height 16
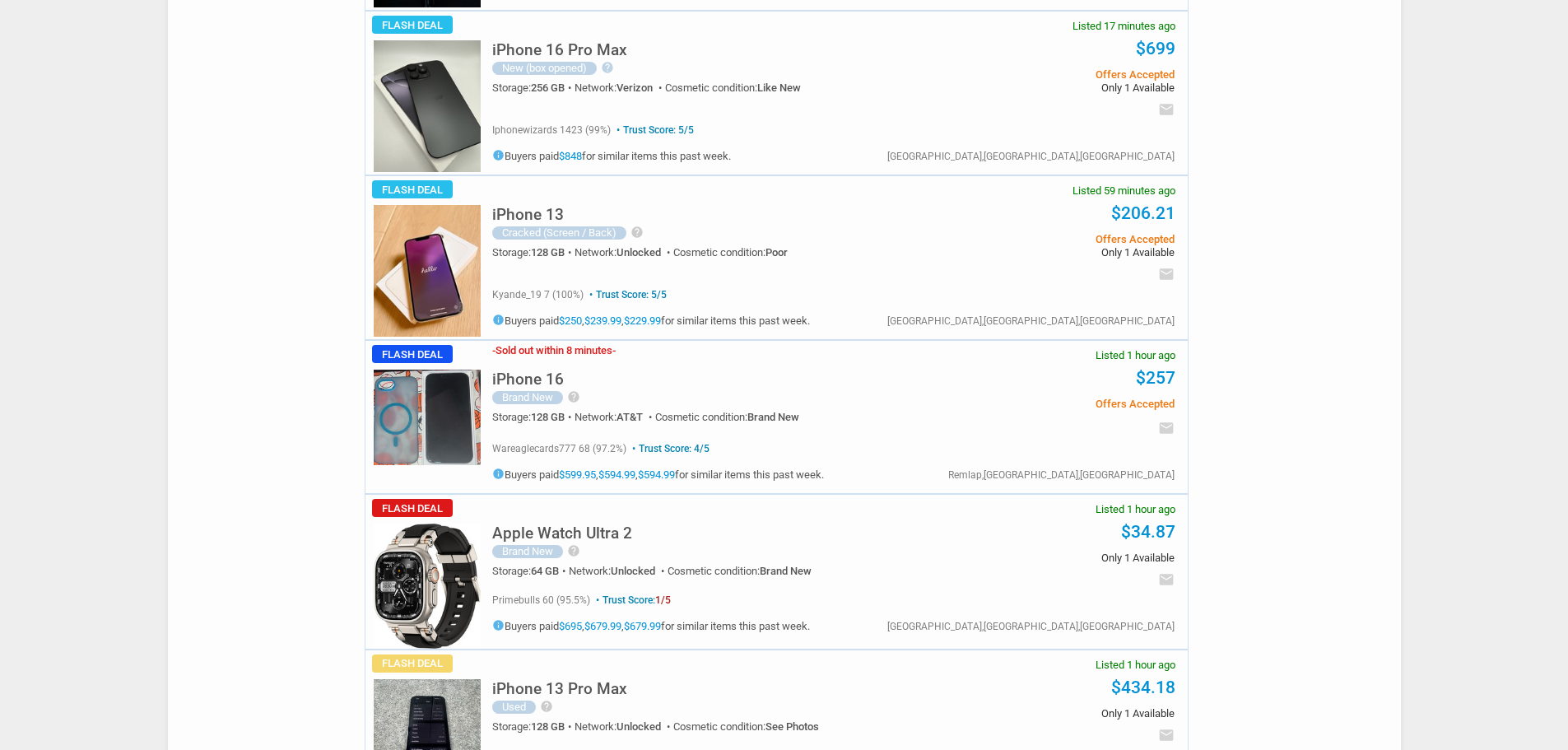
scroll to position [412, 0]
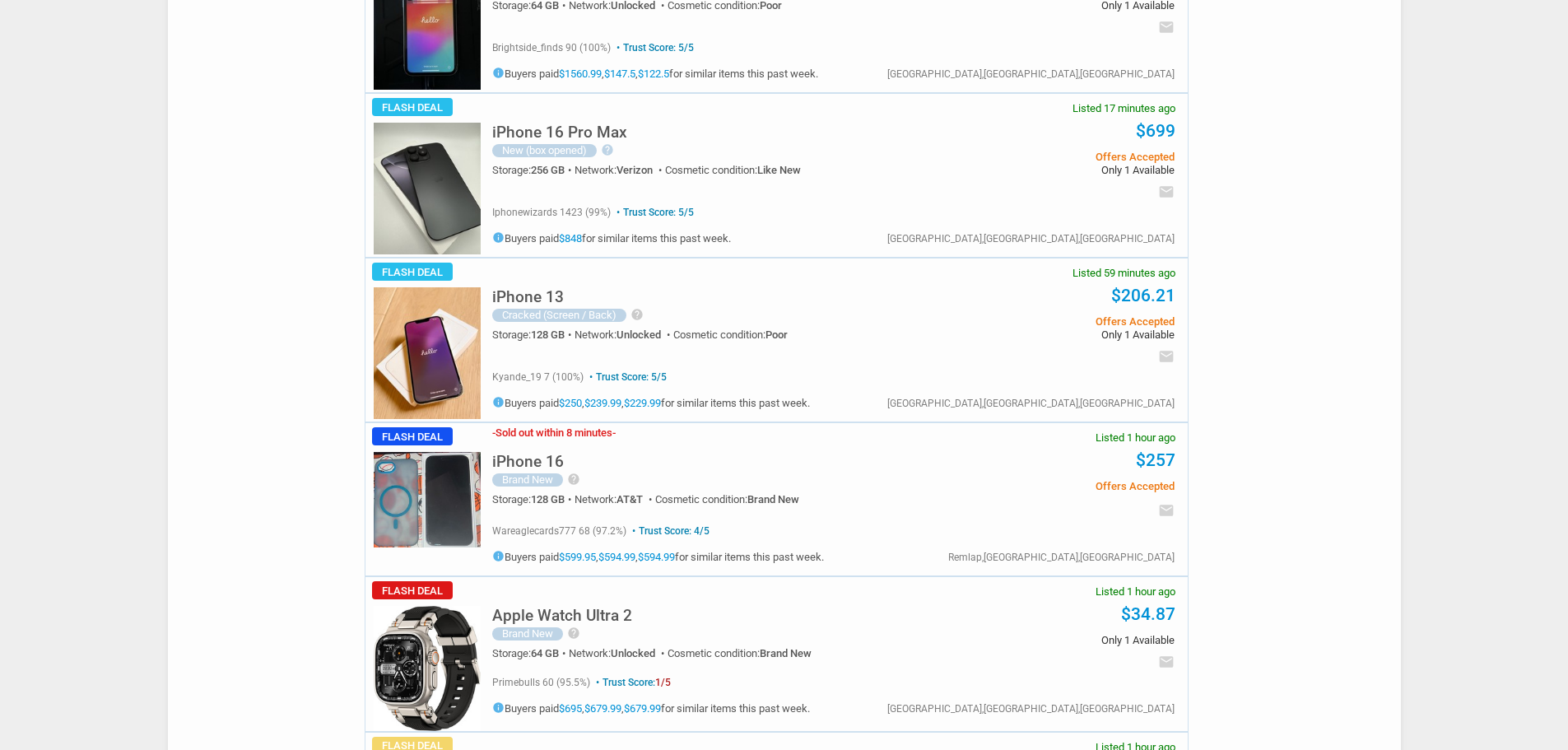
drag, startPoint x: 603, startPoint y: 383, endPoint x: 861, endPoint y: 327, distance: 264.0
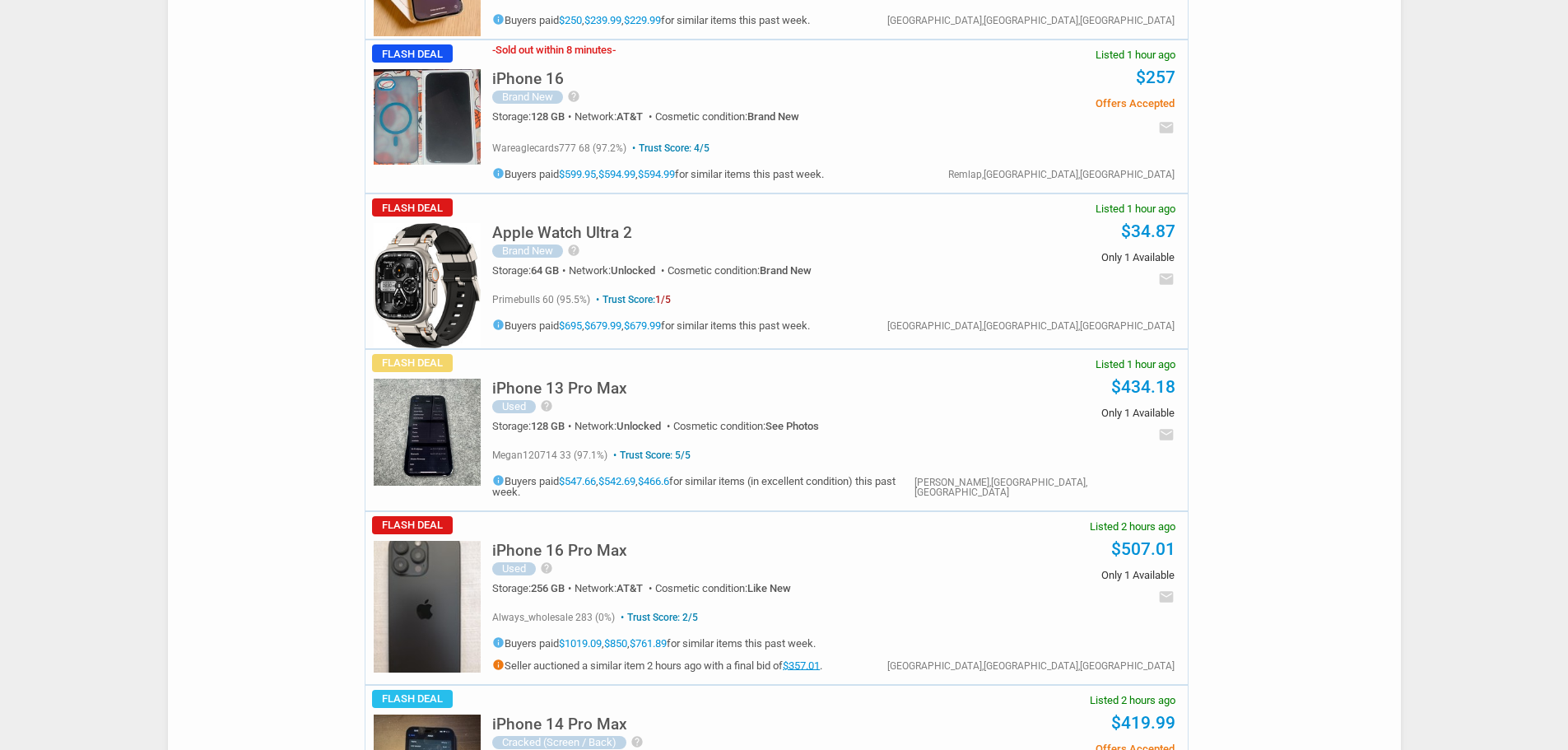
scroll to position [656, 0]
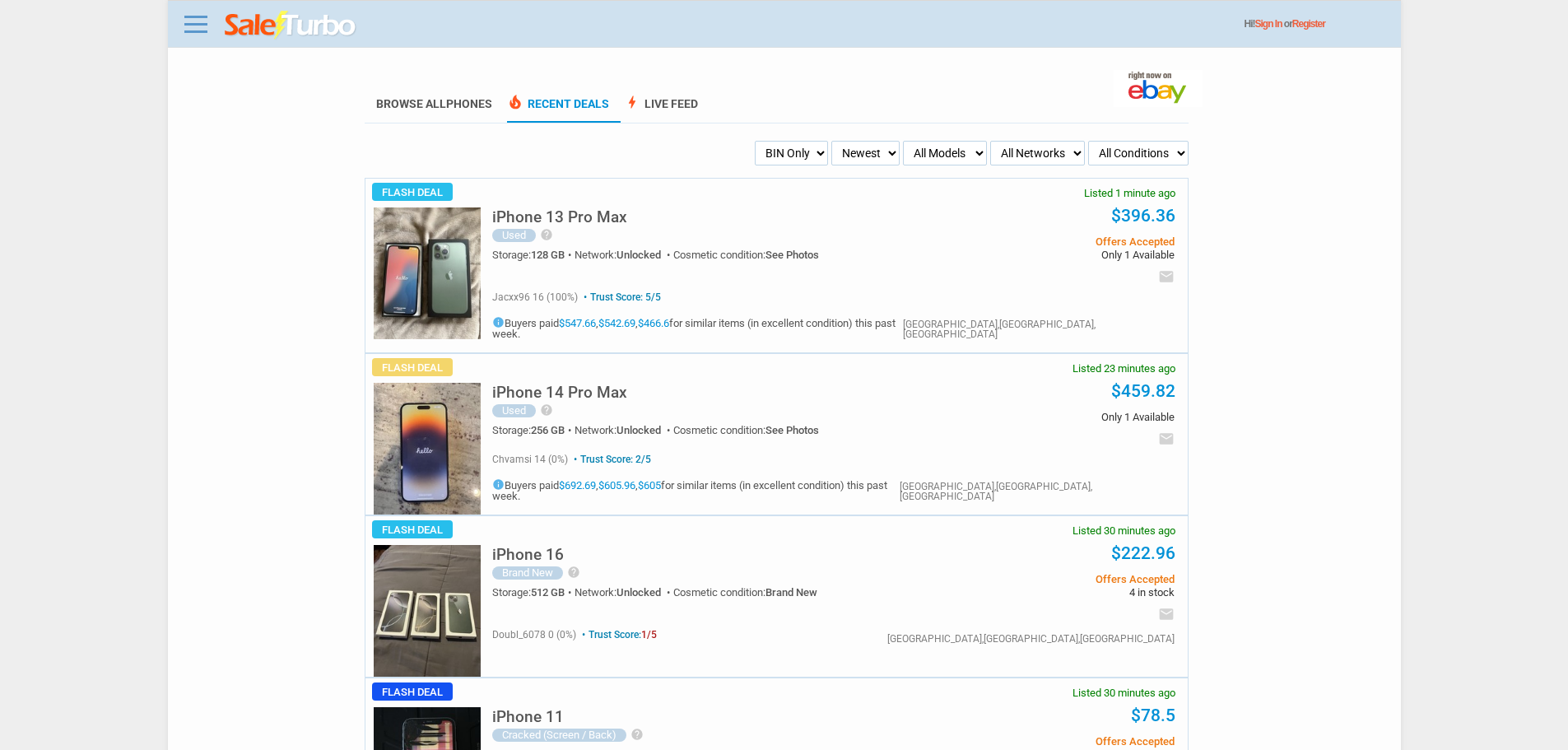
click at [447, 435] on img at bounding box center [427, 449] width 107 height 131
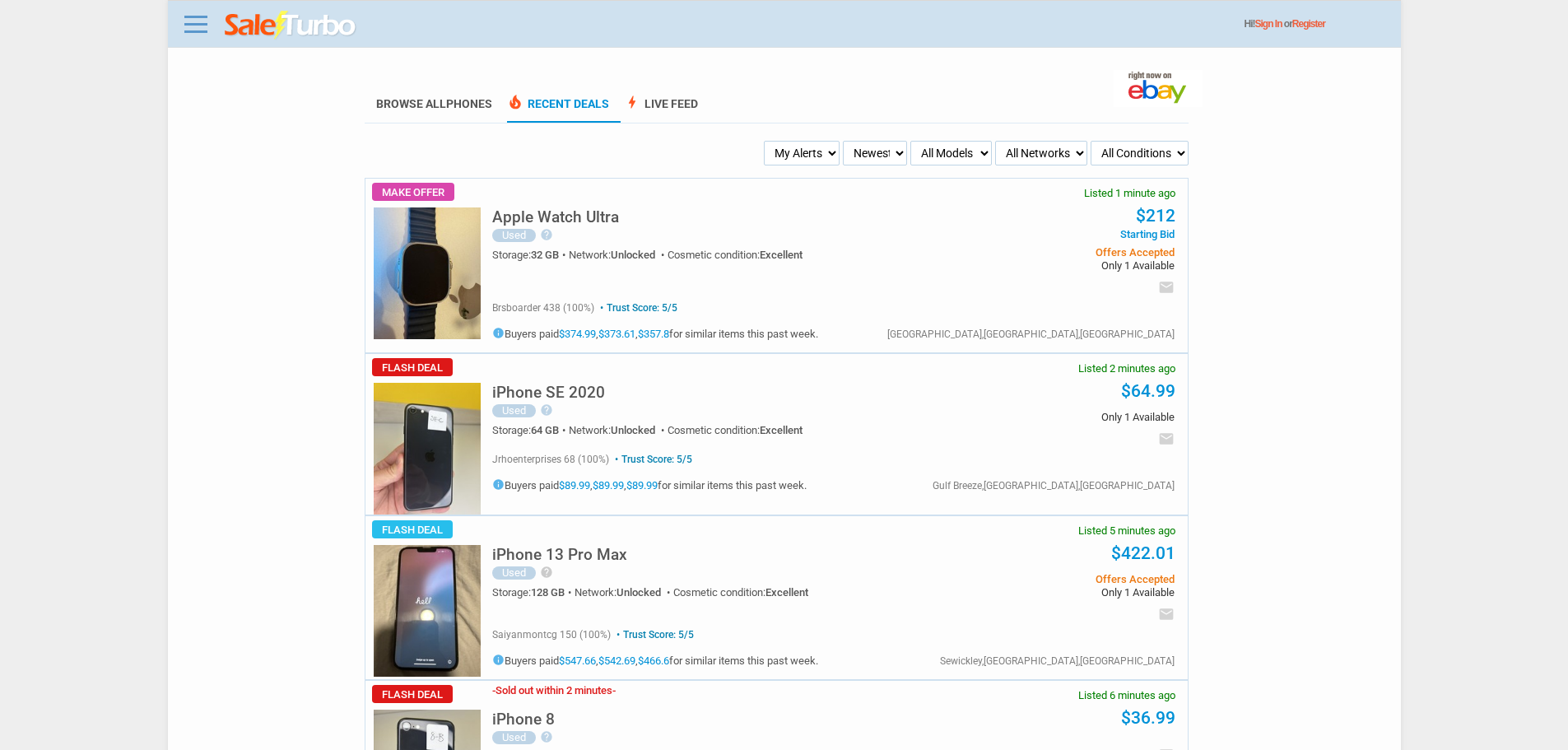
click at [870, 141] on select "Newest Oldest Sold Fastest Savvy Buyers Price (Low - High) Price (High - Low)" at bounding box center [874, 152] width 64 height 24
click at [798, 145] on select "My Alerts All Deals BIN Only w/ Offers Only" at bounding box center [801, 152] width 76 height 24
select select "flash_bin"
click at [766, 141] on select "My Alerts All Deals BIN Only w/ Offers Only" at bounding box center [801, 152] width 76 height 24
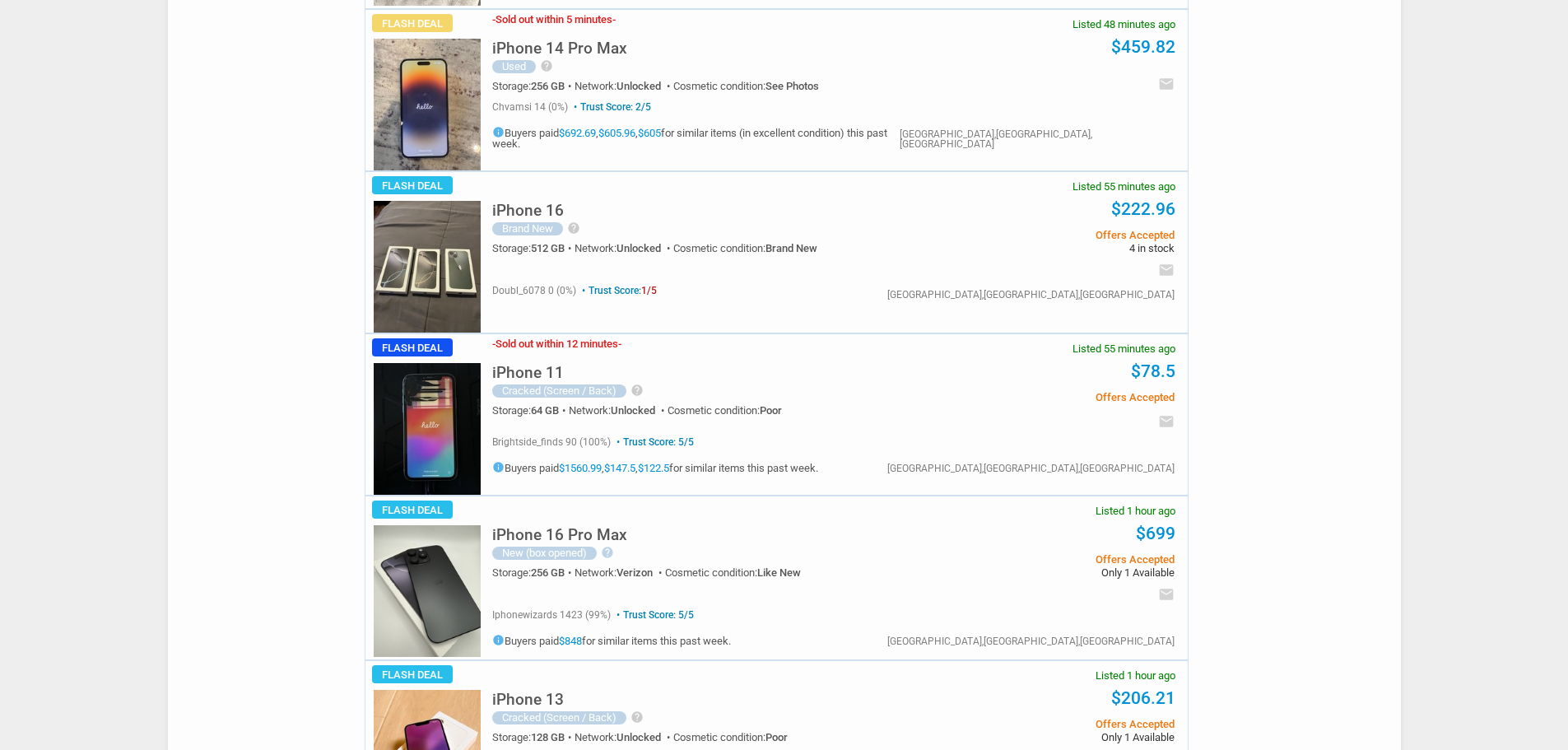
scroll to position [823, 0]
click at [536, 208] on h5 "iPhone 16" at bounding box center [528, 210] width 72 height 16
